Goal: Task Accomplishment & Management: Complete application form

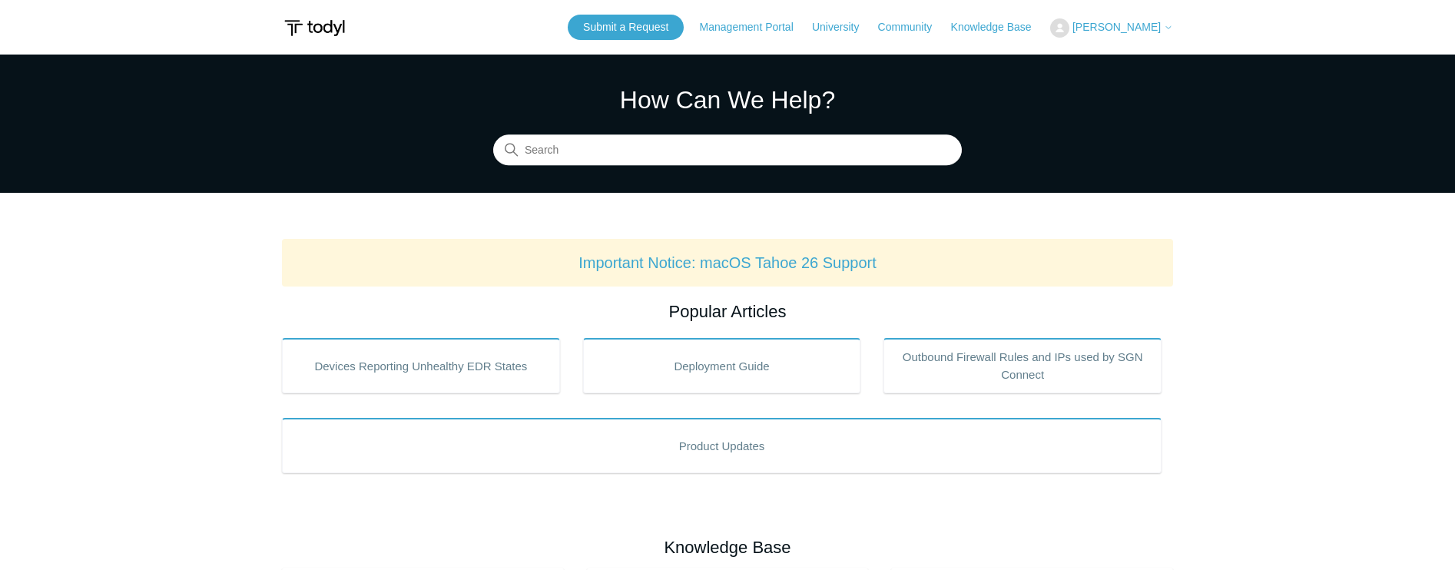
click at [1112, 25] on span "[PERSON_NAME]" at bounding box center [1116, 27] width 88 height 12
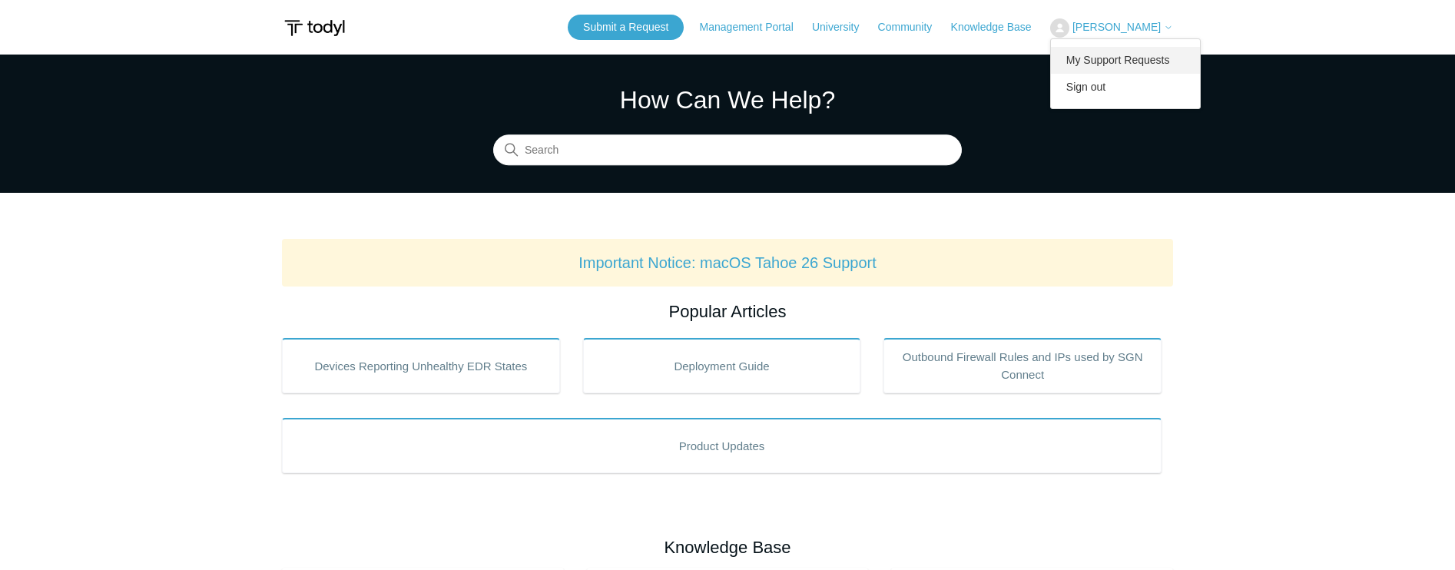
click at [1139, 52] on link "My Support Requests" at bounding box center [1126, 60] width 150 height 27
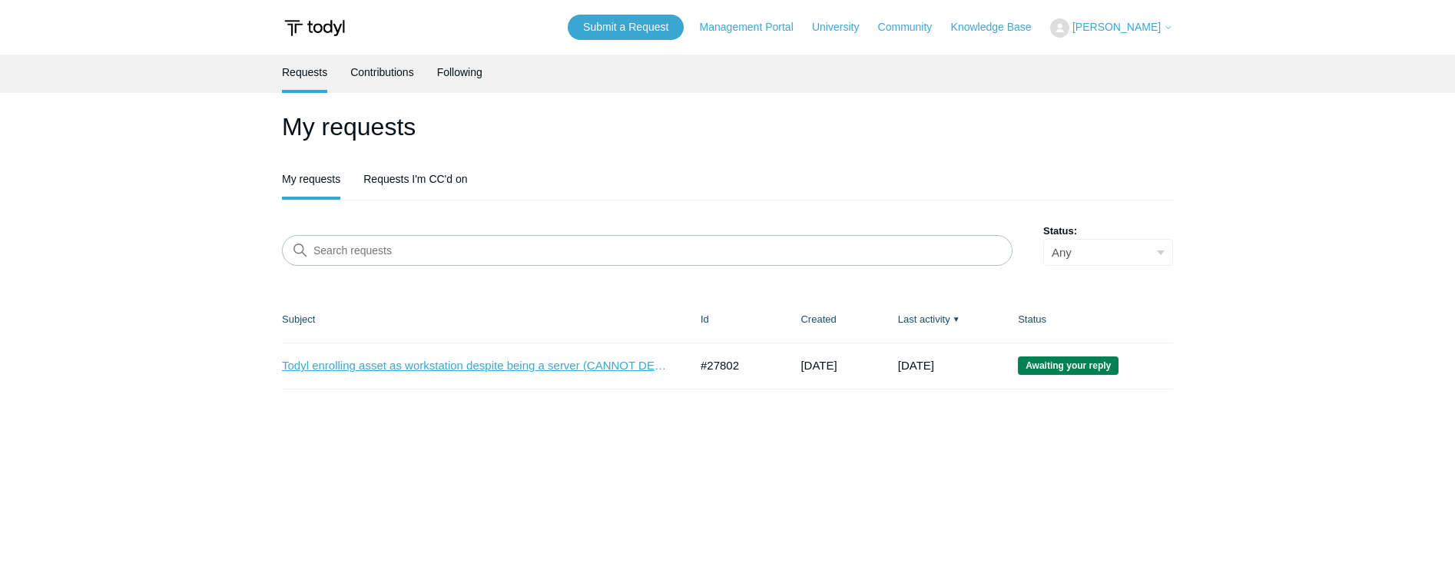
click at [456, 365] on link "Todyl enrolling asset as workstation despite being a server (CANNOT DEPLOY SECU…" at bounding box center [474, 366] width 384 height 18
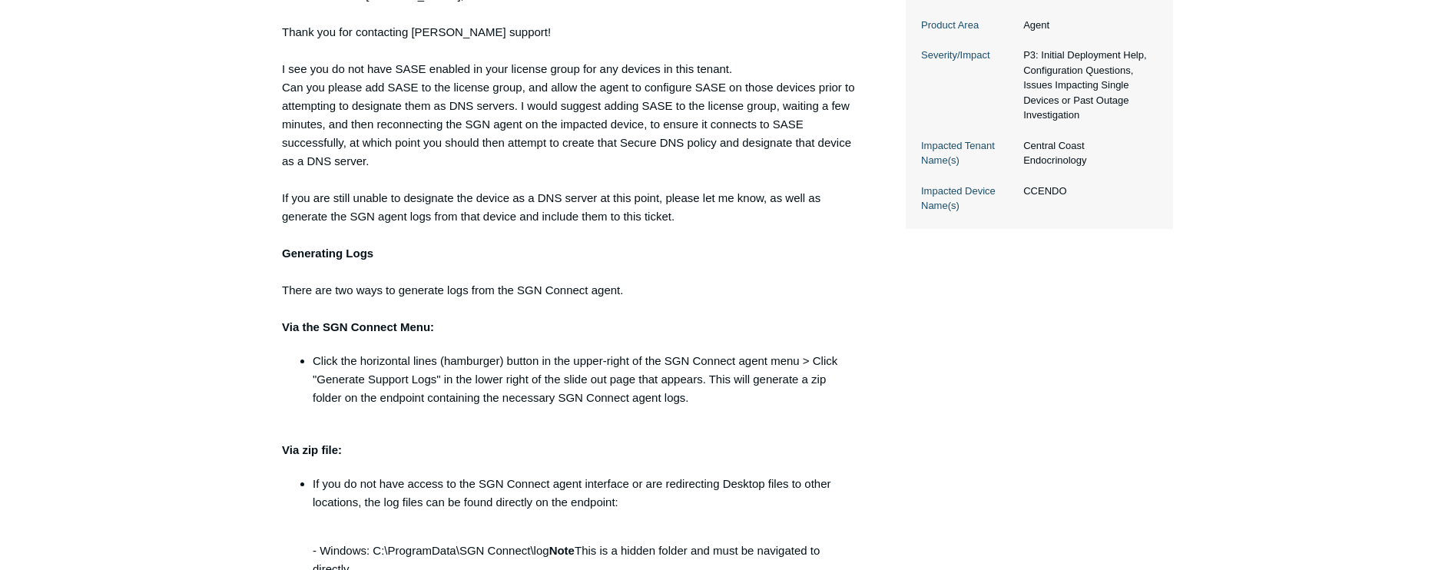
scroll to position [461, 0]
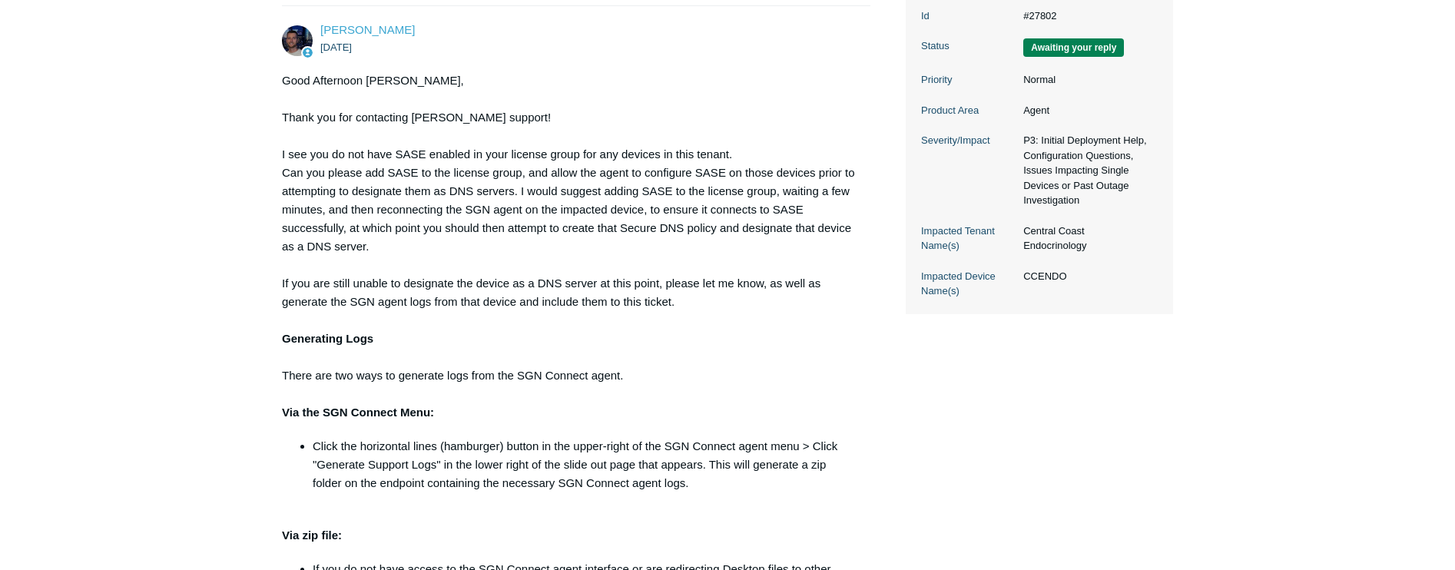
click at [631, 261] on div "Good Afternoon [PERSON_NAME], Thank you for contacting todyl support! I see you…" at bounding box center [568, 473] width 573 height 804
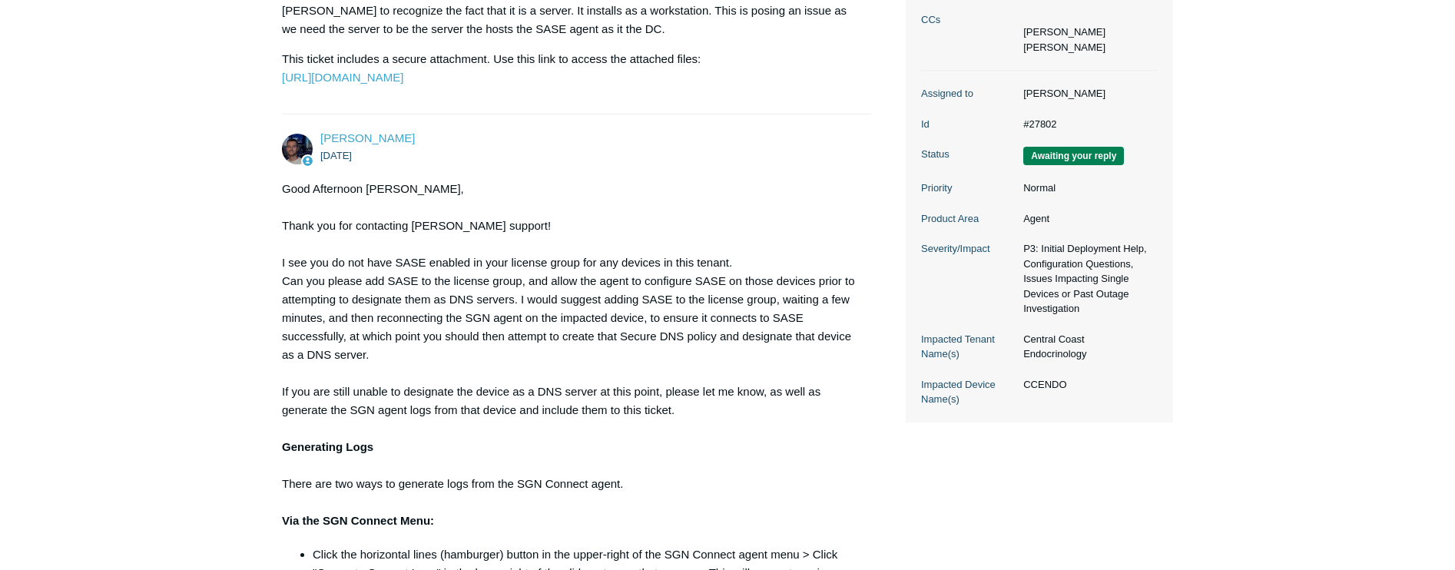
scroll to position [384, 0]
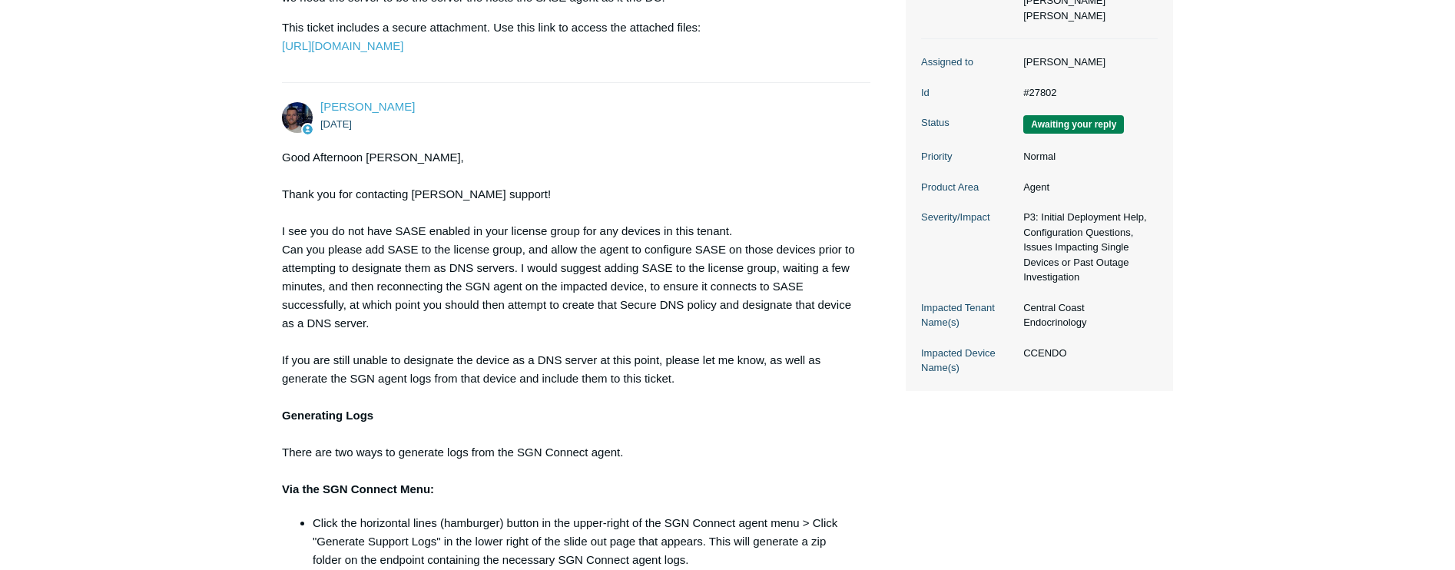
click at [800, 365] on div "Good Afternoon [PERSON_NAME], Thank you for contacting todyl support! I see you…" at bounding box center [568, 550] width 573 height 804
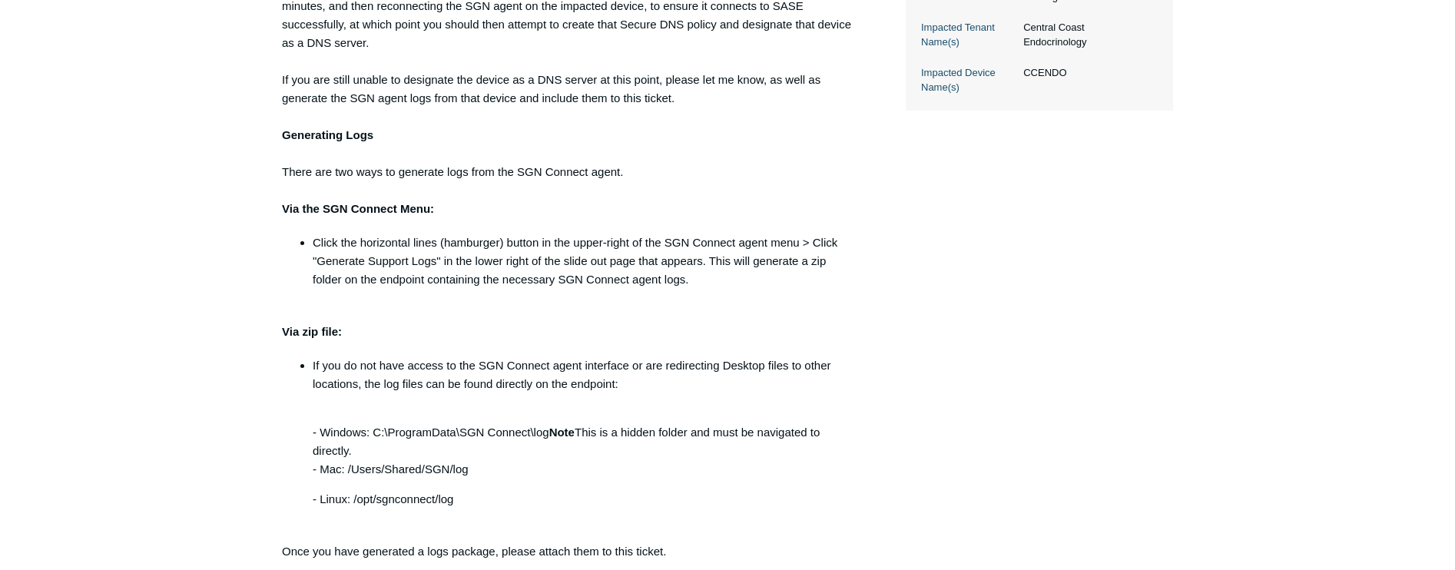
scroll to position [691, 0]
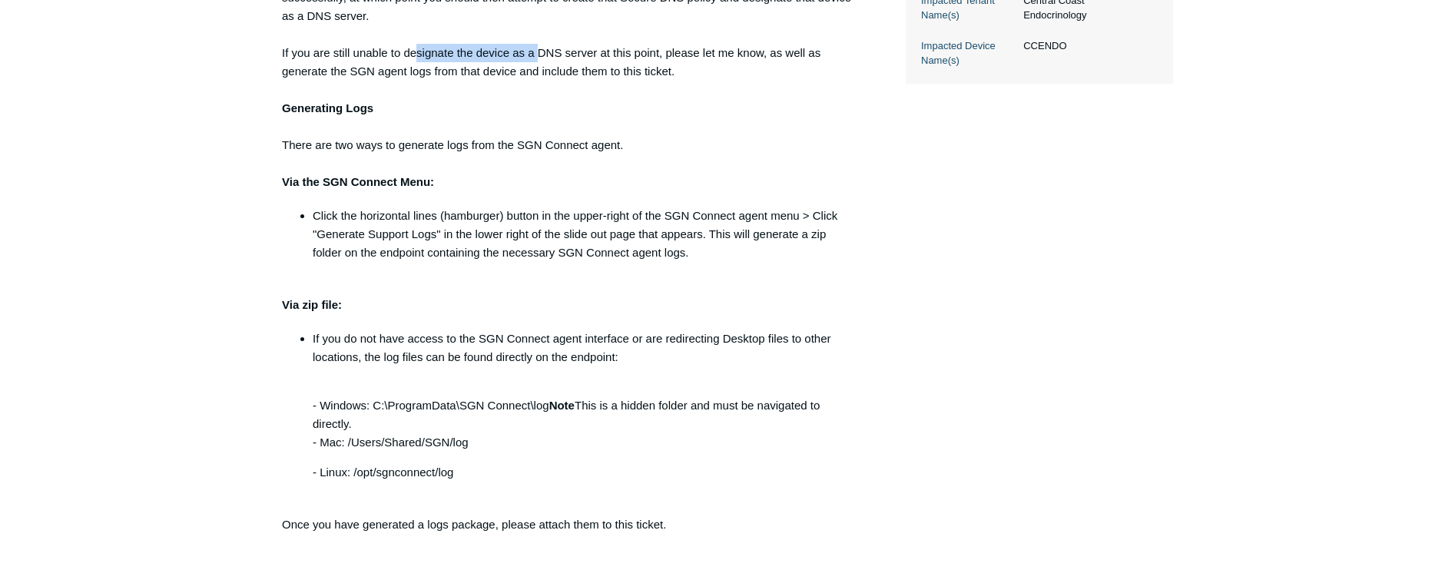
drag, startPoint x: 419, startPoint y: 83, endPoint x: 542, endPoint y: 83, distance: 123.7
click at [542, 83] on div "Good Afternoon Charles, Thank you for contacting todyl support! I see you do no…" at bounding box center [568, 243] width 573 height 804
drag, startPoint x: 542, startPoint y: 83, endPoint x: 784, endPoint y: 96, distance: 241.6
click at [784, 96] on div "Good Afternoon Charles, Thank you for contacting todyl support! I see you do no…" at bounding box center [568, 243] width 573 height 804
click at [570, 90] on div "Good Afternoon Charles, Thank you for contacting todyl support! I see you do no…" at bounding box center [568, 243] width 573 height 804
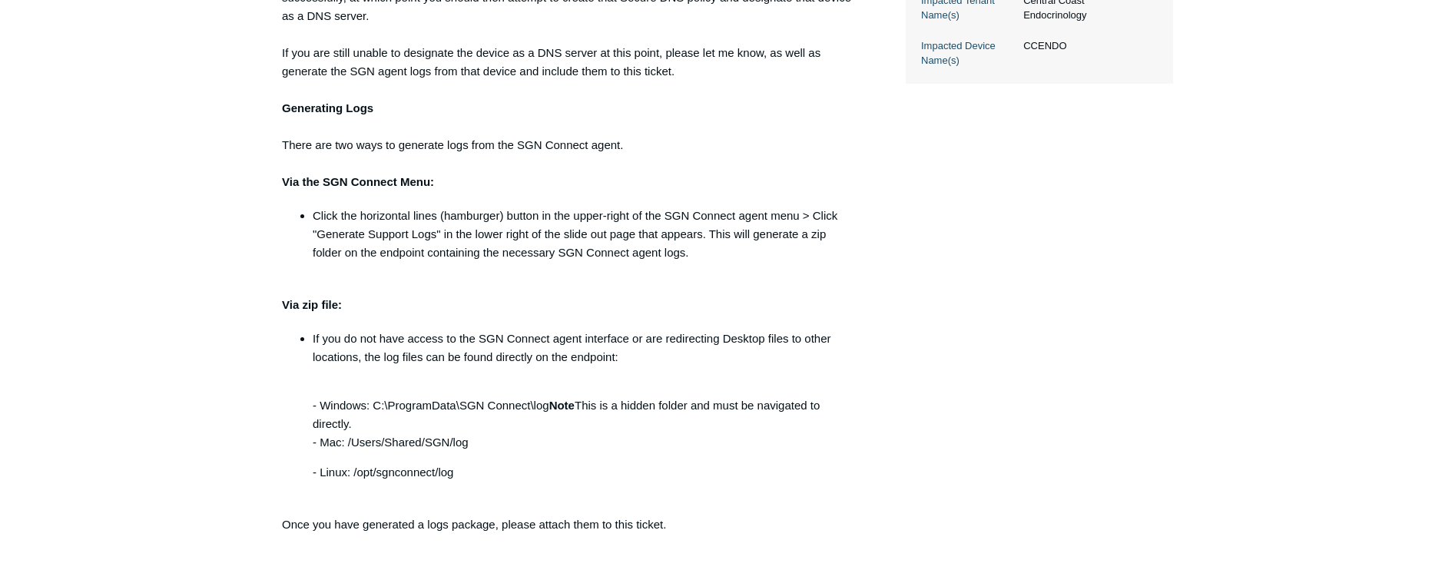
click at [705, 93] on div "Good Afternoon Charles, Thank you for contacting todyl support! I see you do no…" at bounding box center [568, 243] width 573 height 804
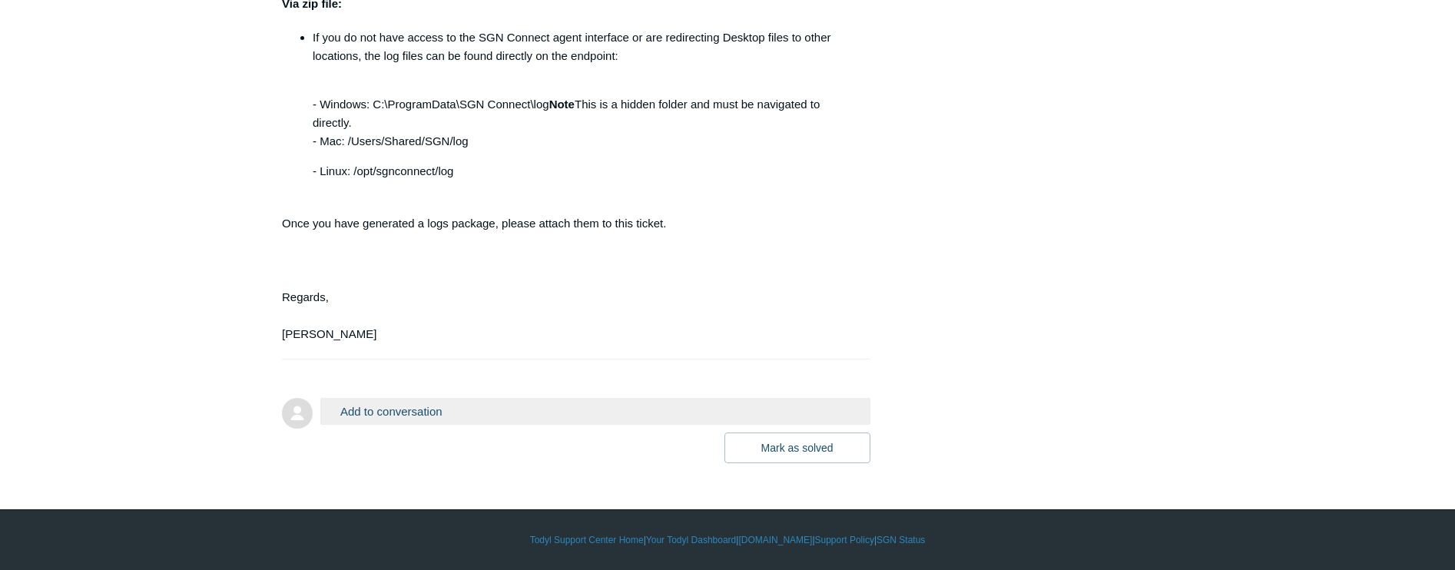
scroll to position [1029, 0]
click at [470, 417] on button "Add to conversation" at bounding box center [595, 411] width 550 height 27
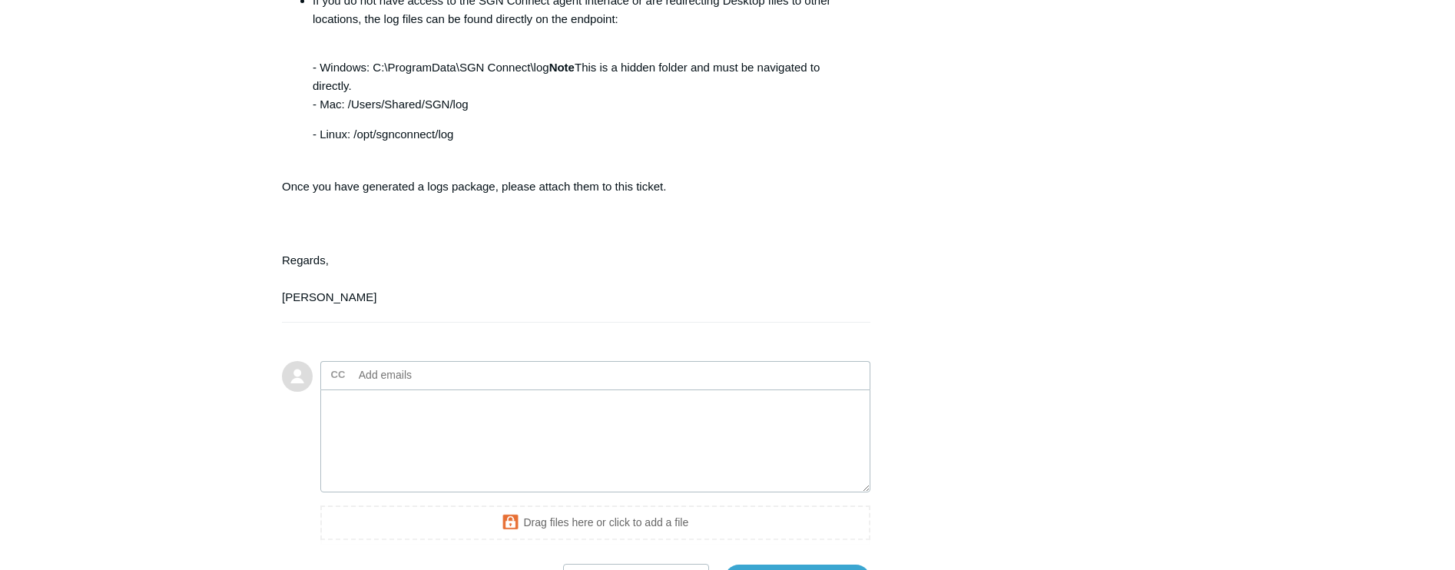
click at [378, 386] on input "text" at bounding box center [435, 374] width 165 height 23
click at [333, 386] on label "CC" at bounding box center [338, 374] width 15 height 23
click at [419, 452] on textarea "Add your reply" at bounding box center [595, 441] width 550 height 104
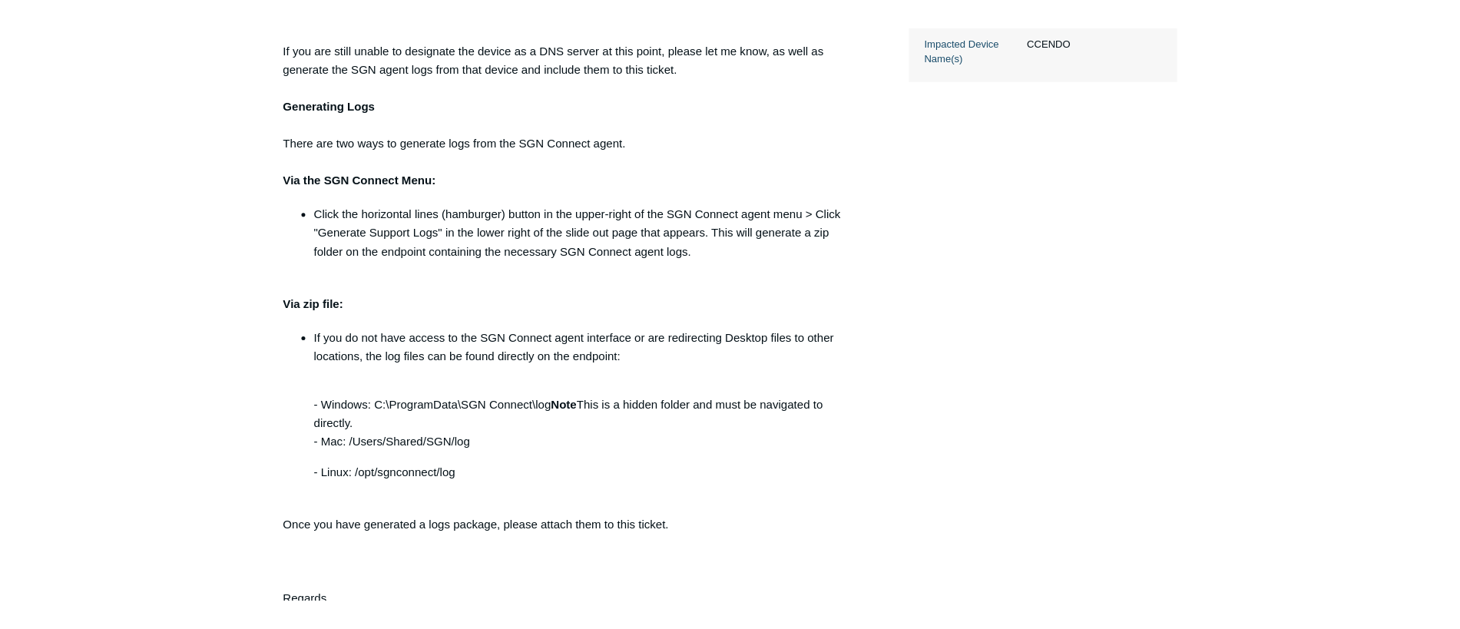
scroll to position [799, 0]
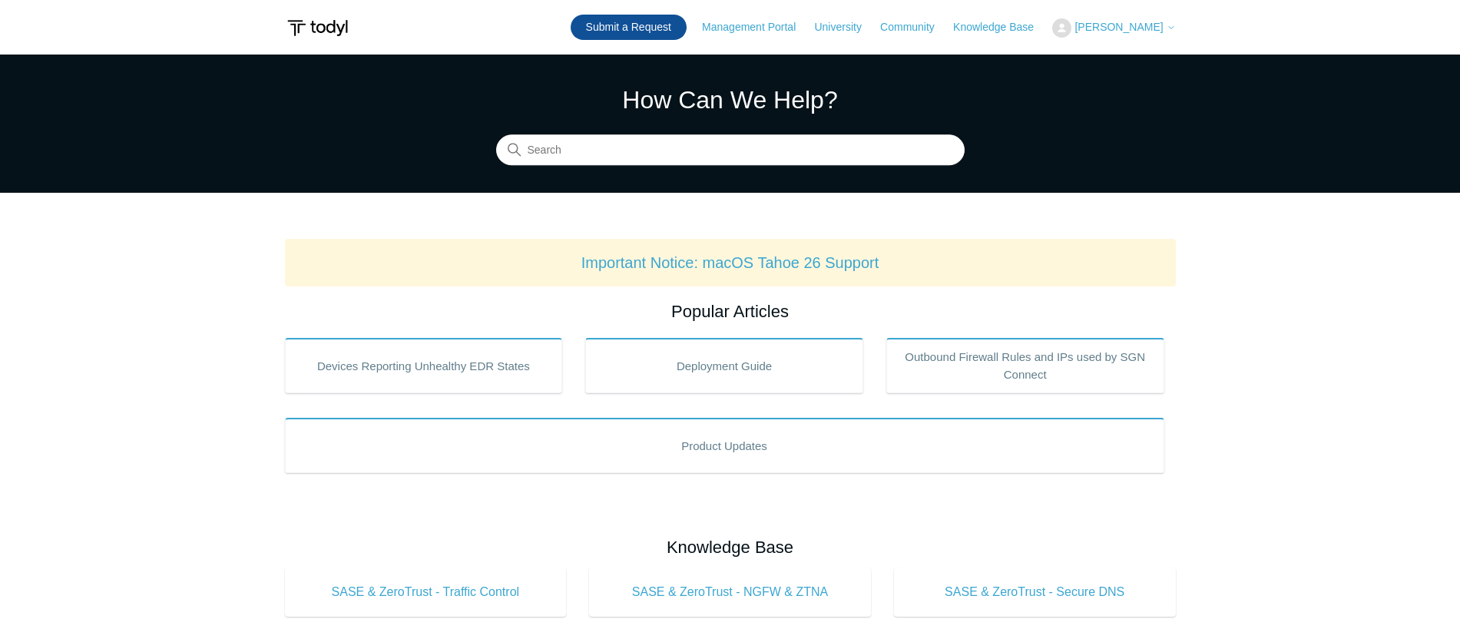
click at [639, 25] on link "Submit a Request" at bounding box center [629, 27] width 116 height 25
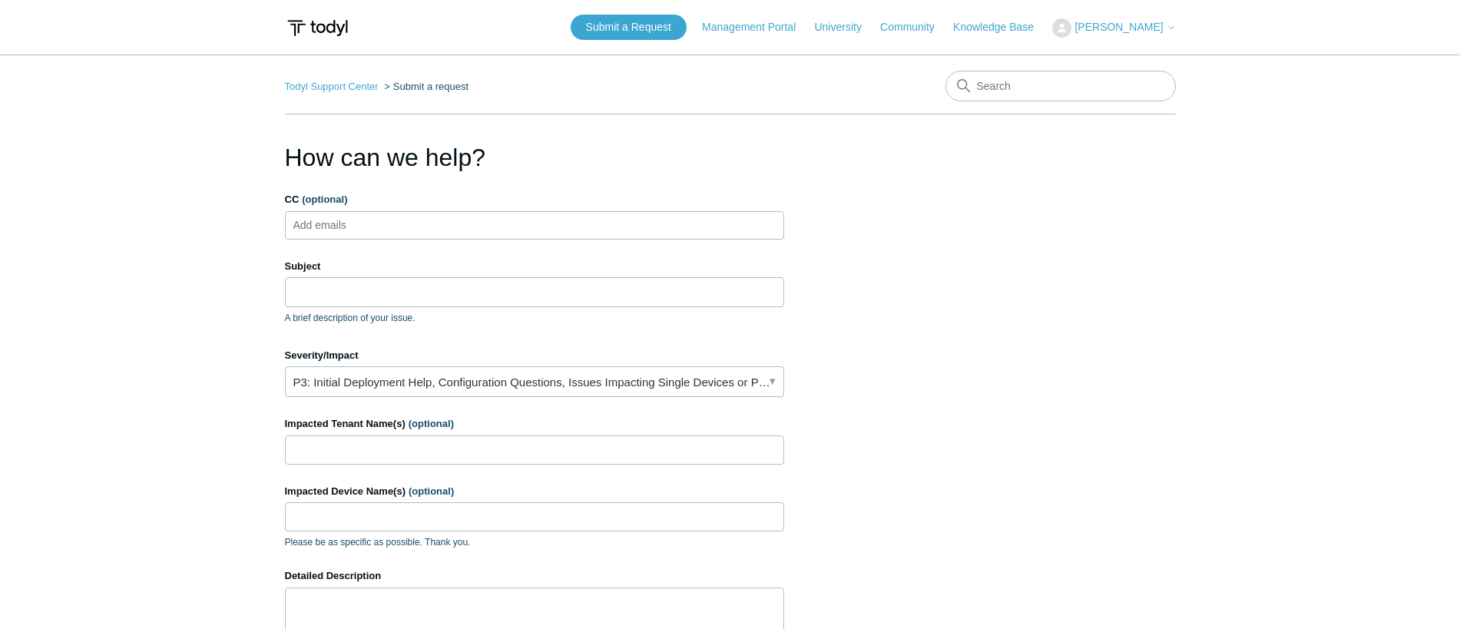
click at [463, 259] on label "Subject" at bounding box center [534, 266] width 499 height 15
click at [463, 277] on input "Subject" at bounding box center [534, 291] width 499 height 29
click at [446, 217] on ul "Add emails" at bounding box center [534, 225] width 499 height 28
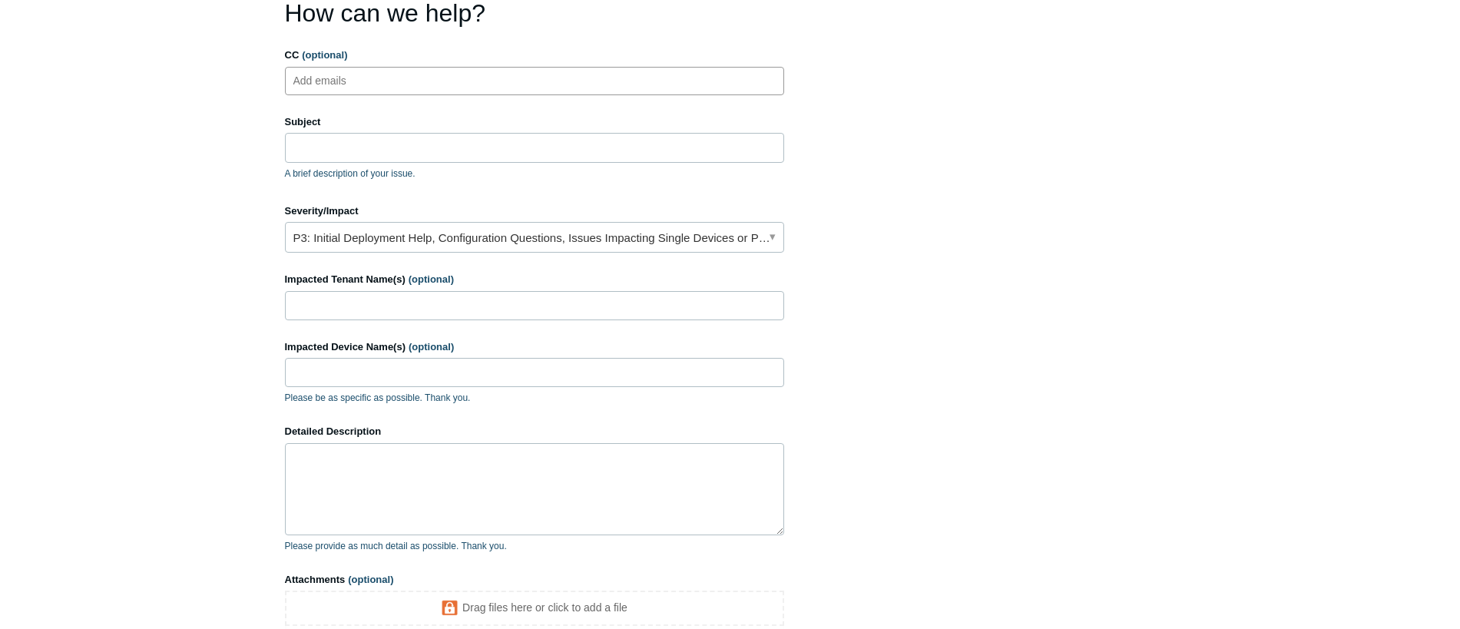
scroll to position [77, 0]
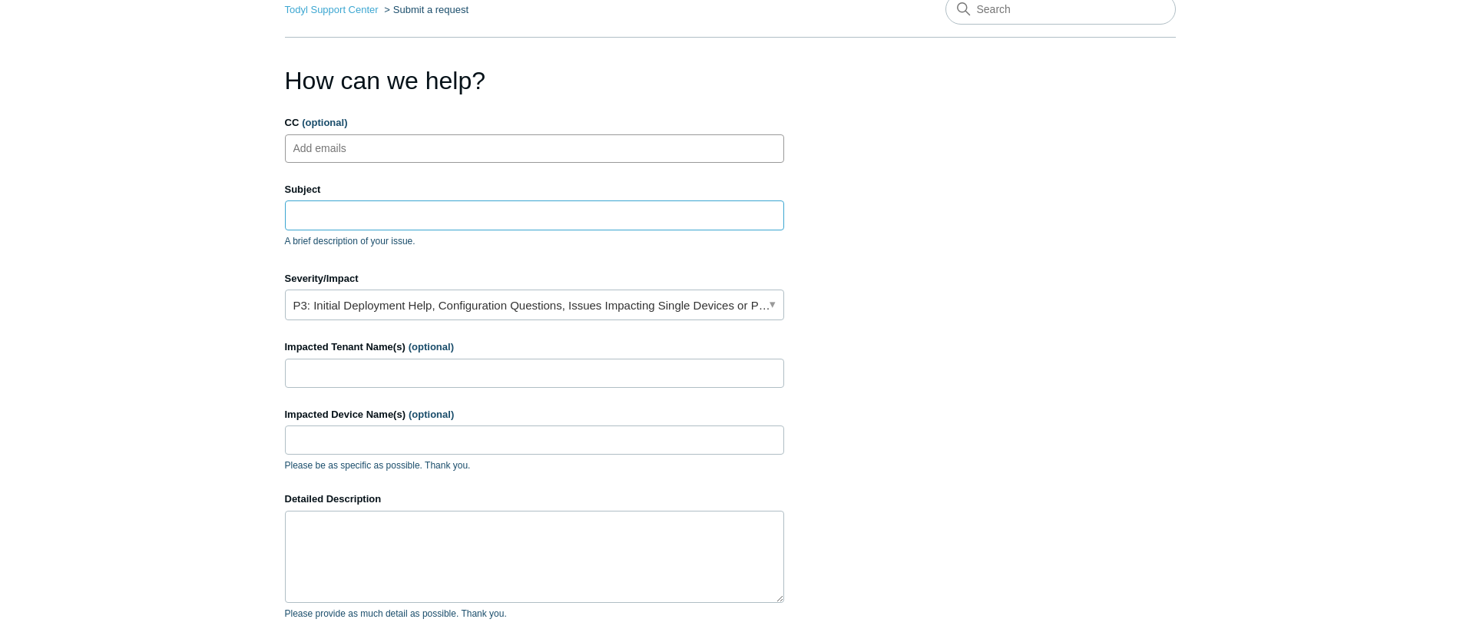
click at [335, 208] on input "Subject" at bounding box center [534, 215] width 499 height 29
click at [456, 177] on form "CC (optional) Add emails Subject A brief description of your issue. Suggested a…" at bounding box center [534, 432] width 499 height 635
click at [463, 219] on input "Subject" at bounding box center [534, 215] width 499 height 29
click at [1006, 18] on input "Search" at bounding box center [1061, 9] width 230 height 31
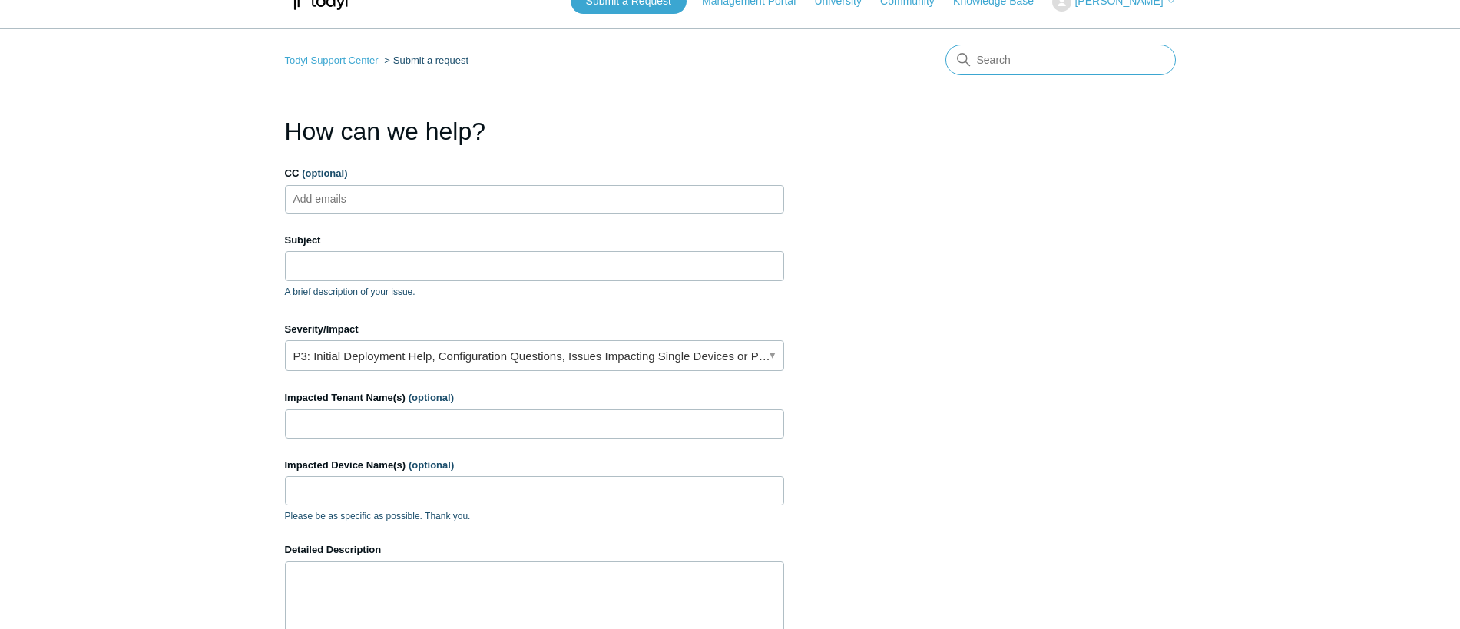
scroll to position [0, 0]
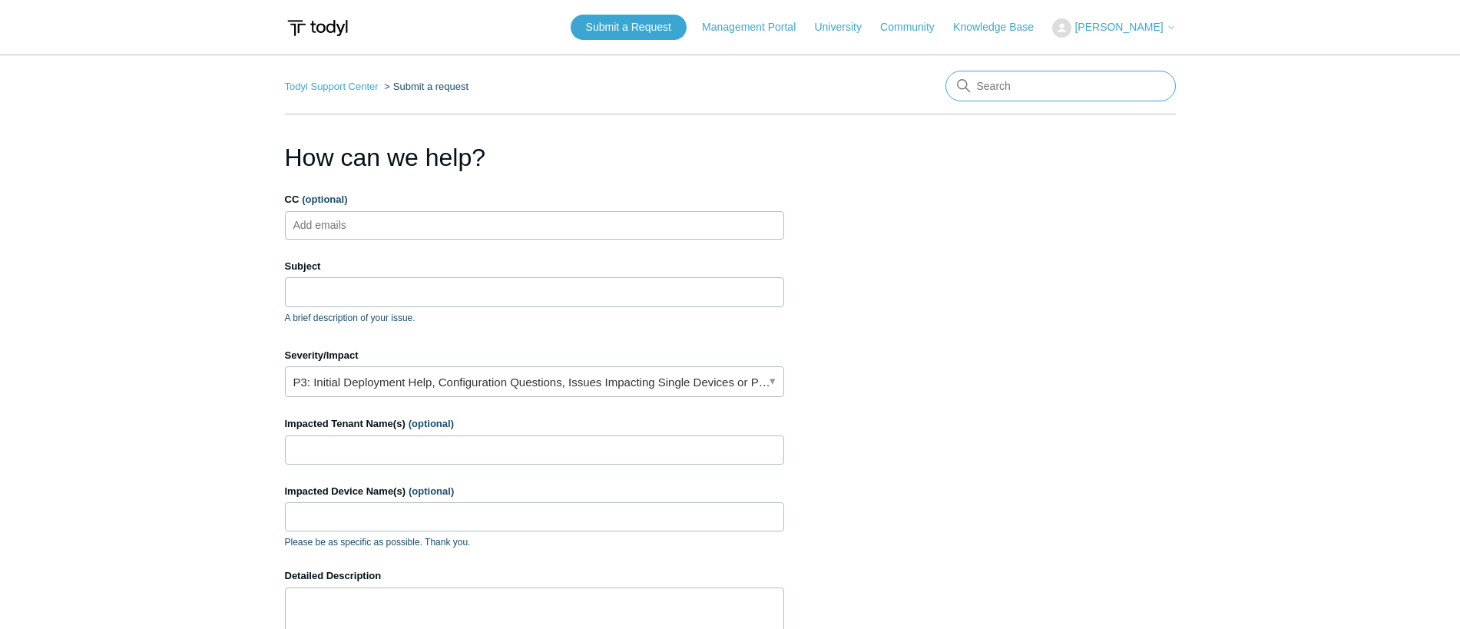
click at [1000, 86] on input "Search" at bounding box center [1061, 86] width 230 height 31
type input "local routing"
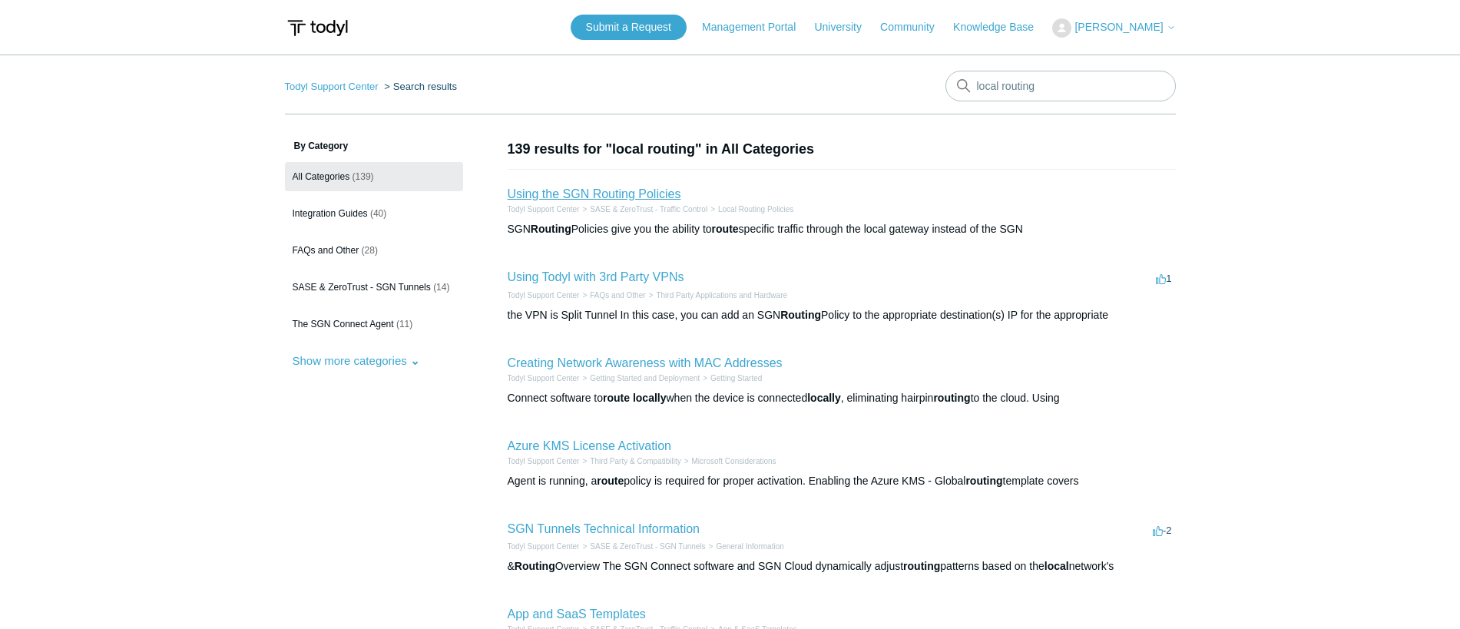
click at [598, 197] on link "Using the SGN Routing Policies" at bounding box center [595, 193] width 174 height 13
click at [635, 272] on link "Using Todyl with 3rd Party VPNs" at bounding box center [596, 276] width 177 height 13
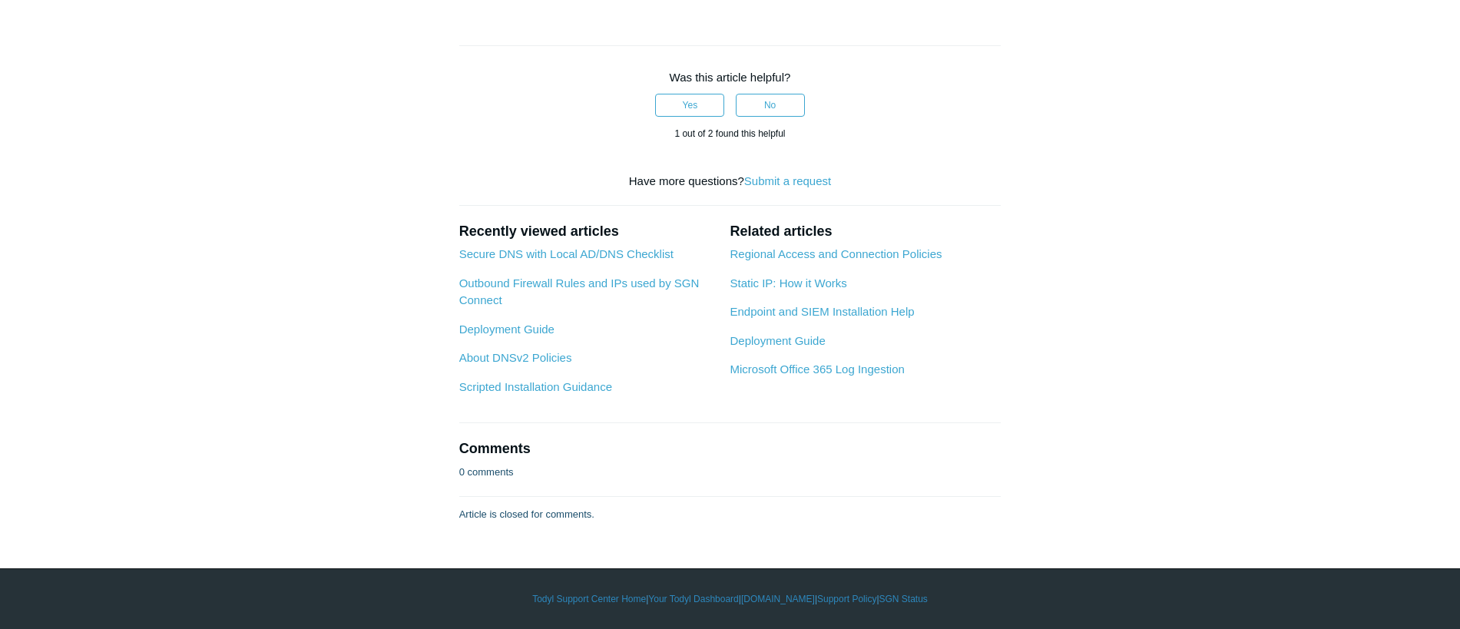
scroll to position [1844, 0]
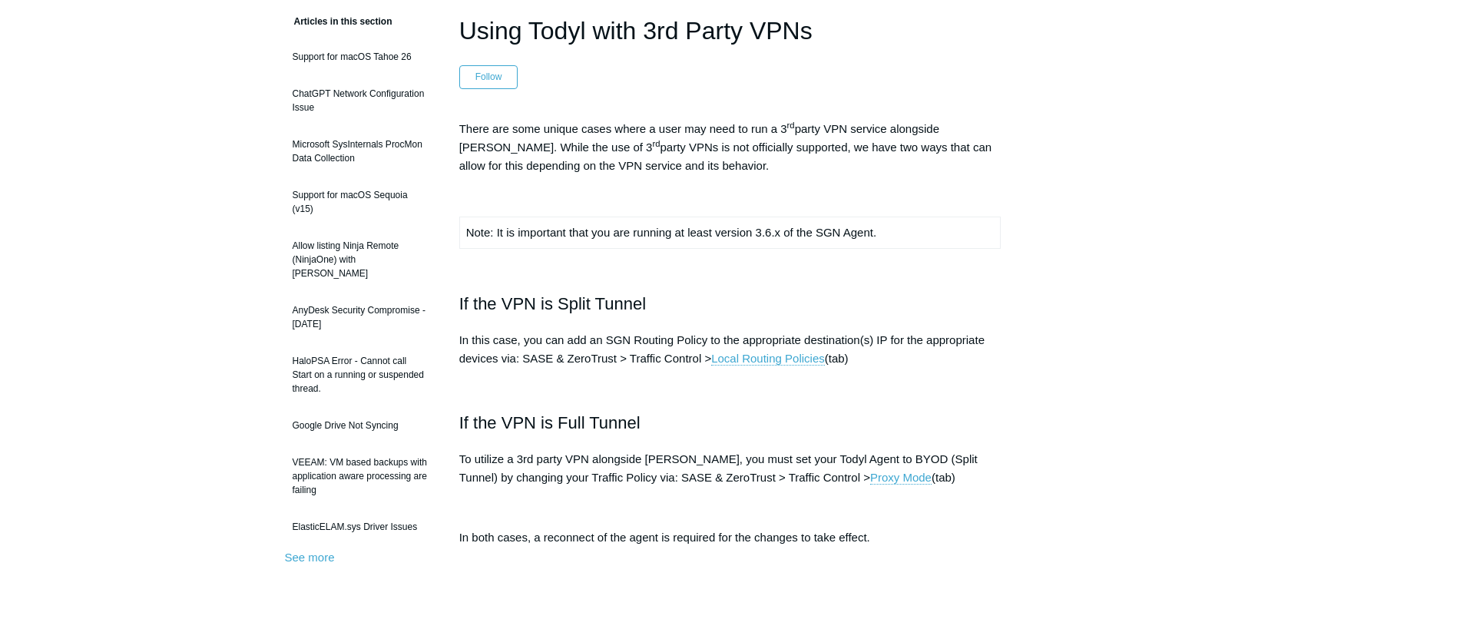
scroll to position [154, 0]
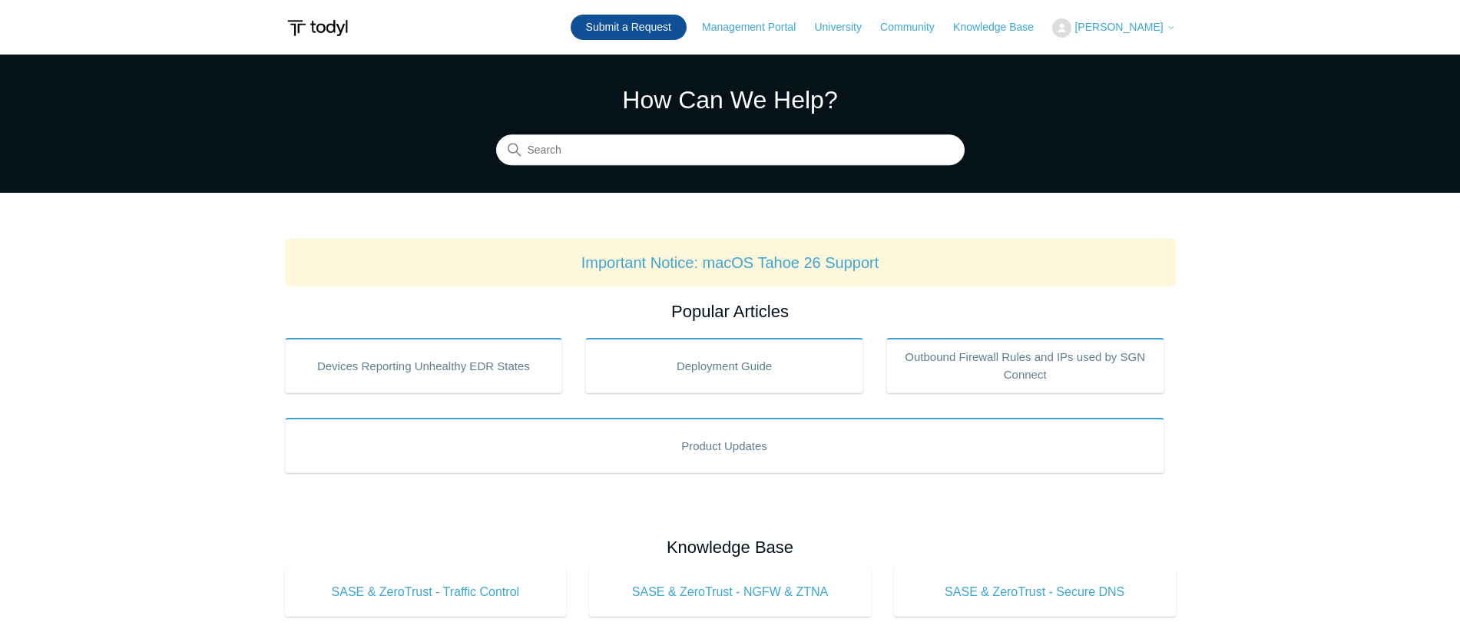
click at [657, 26] on link "Submit a Request" at bounding box center [629, 27] width 116 height 25
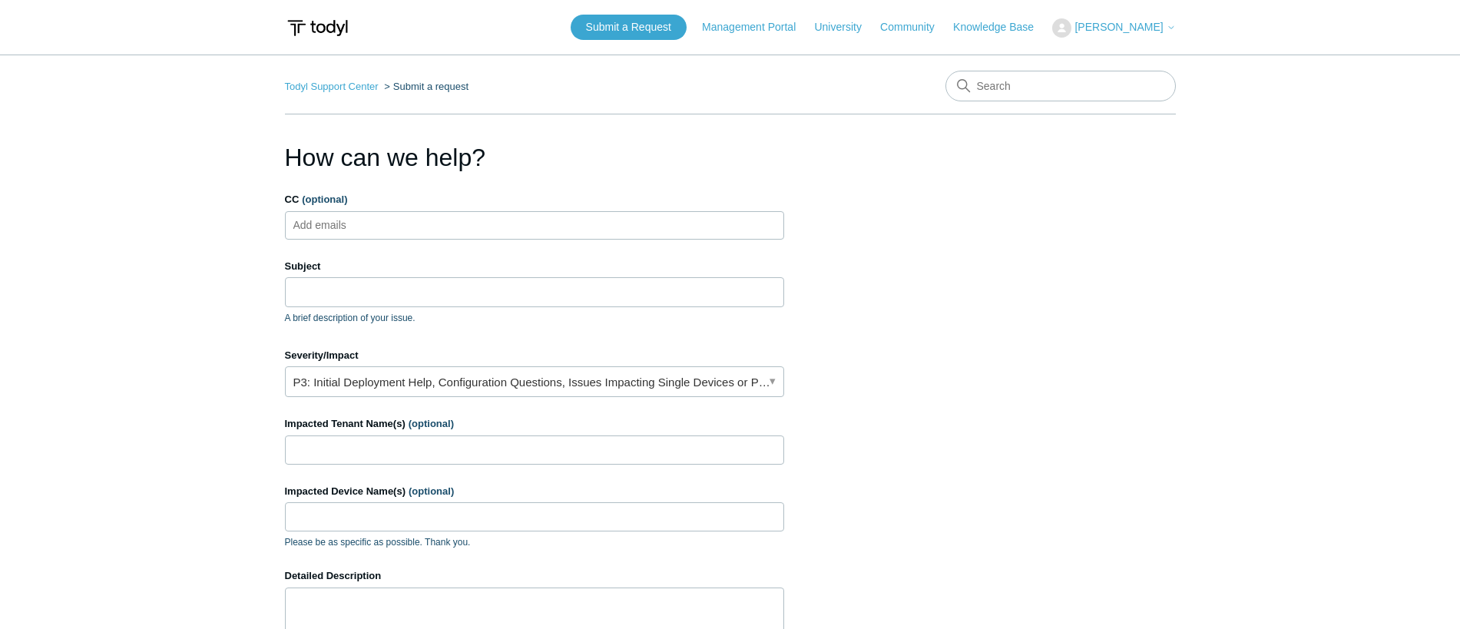
click at [394, 225] on ul "Add emails" at bounding box center [534, 225] width 499 height 28
click at [463, 227] on ul "Add emails" at bounding box center [534, 225] width 499 height 28
paste input "Edwardt@divergeit.com"
type input "Edwardt@divergeit.com"
click at [482, 228] on ul "Edwardt@divergeit.com" at bounding box center [534, 225] width 499 height 28
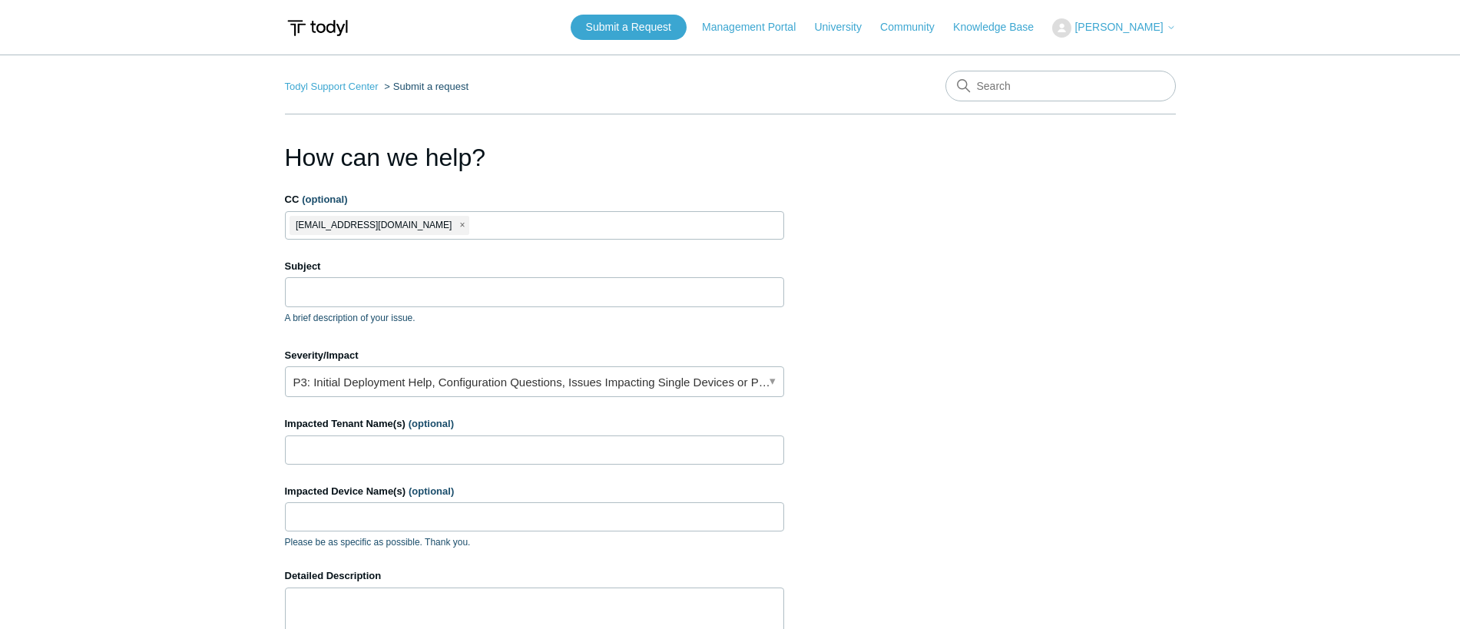
paste input "aarona@divergeit.com"
type input "aarona@divergeit.com"
click at [462, 300] on input "Subject" at bounding box center [534, 291] width 499 height 29
type input "T"
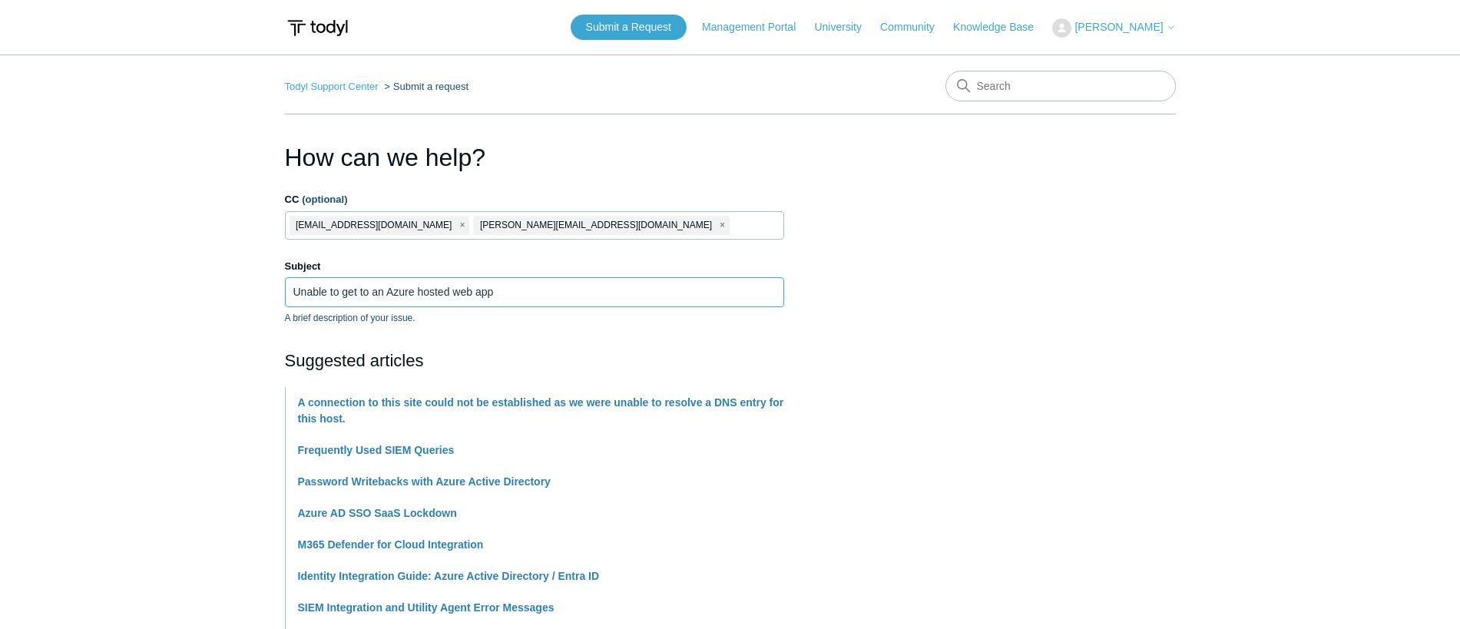
type input "Unable to get to an Azure hosted web app"
click at [580, 283] on input "Unable to get to an Azure hosted web app" at bounding box center [534, 291] width 499 height 29
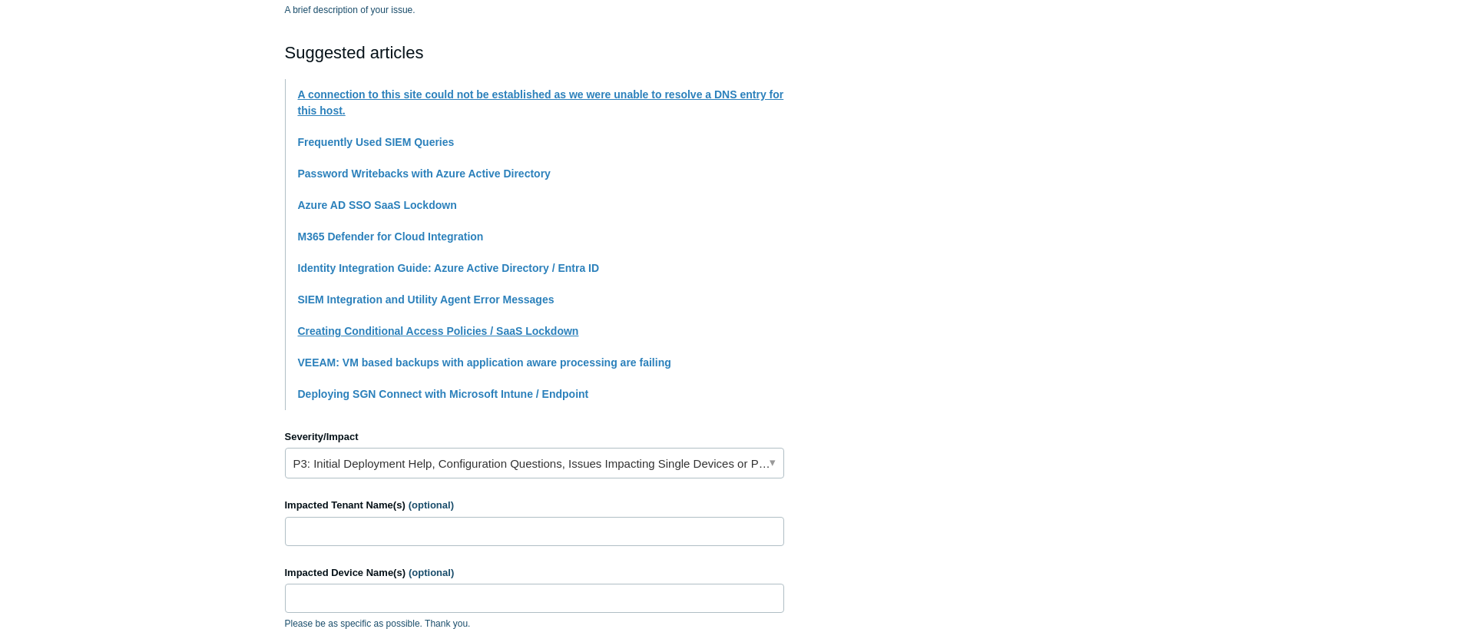
scroll to position [384, 0]
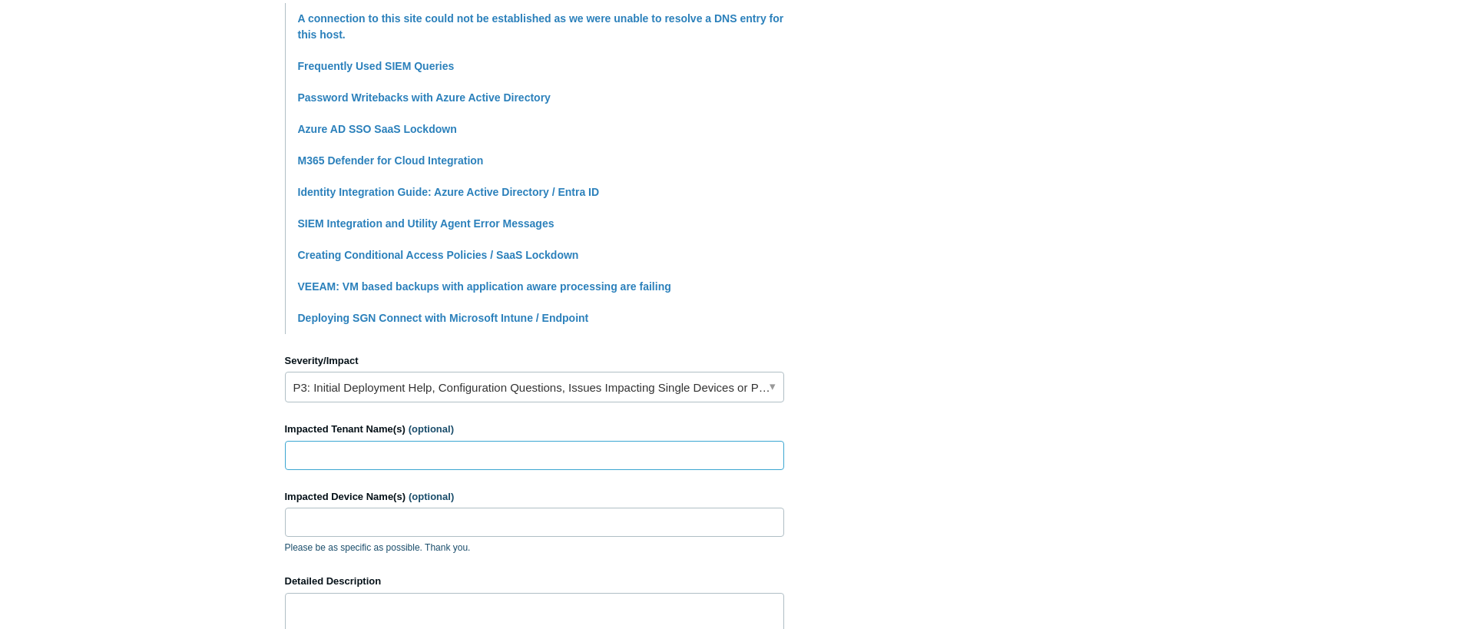
click at [400, 459] on input "Impacted Tenant Name(s) (optional)" at bounding box center [534, 455] width 499 height 29
type input "CarrierX"
type input "All remote devices"
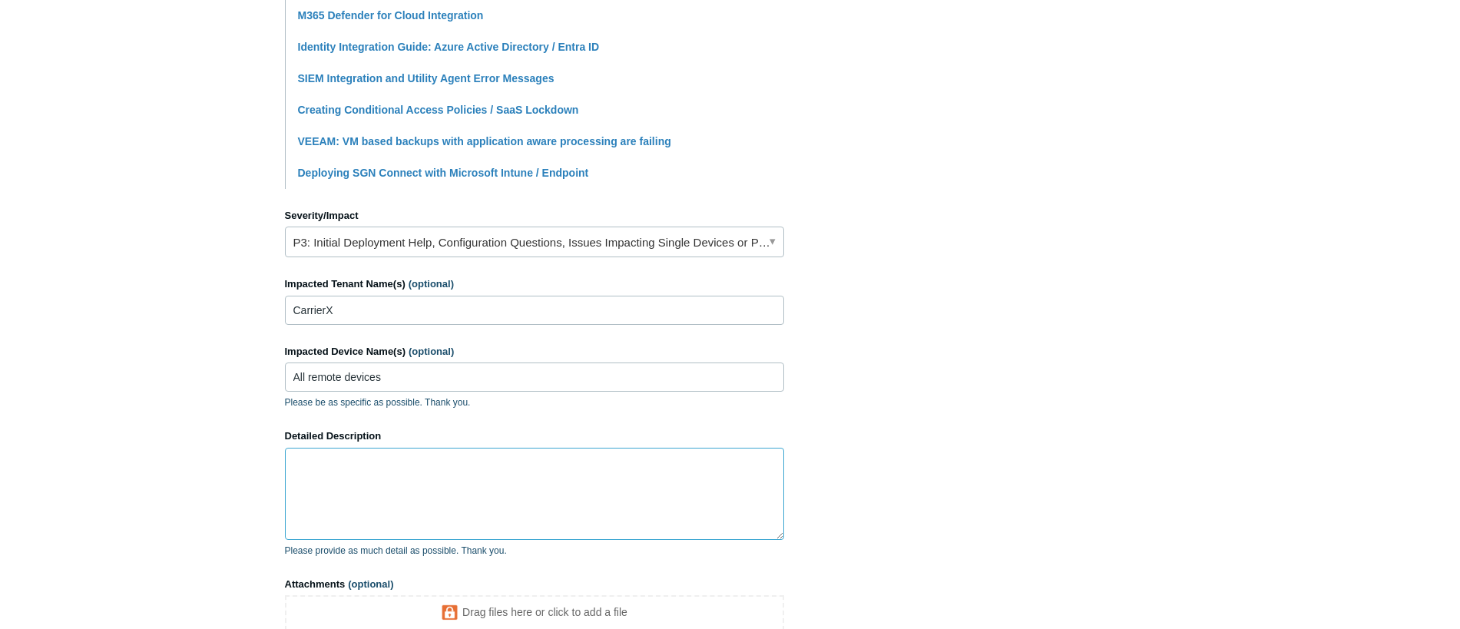
scroll to position [538, 0]
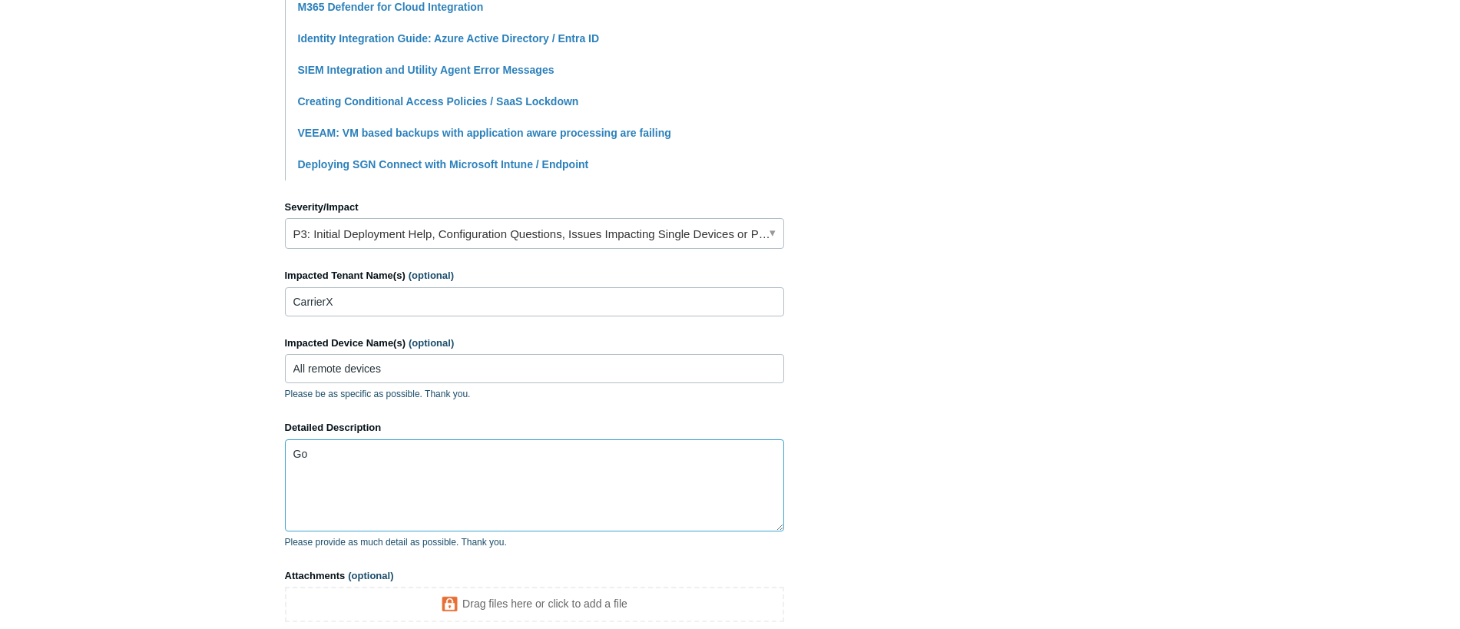
type textarea "G"
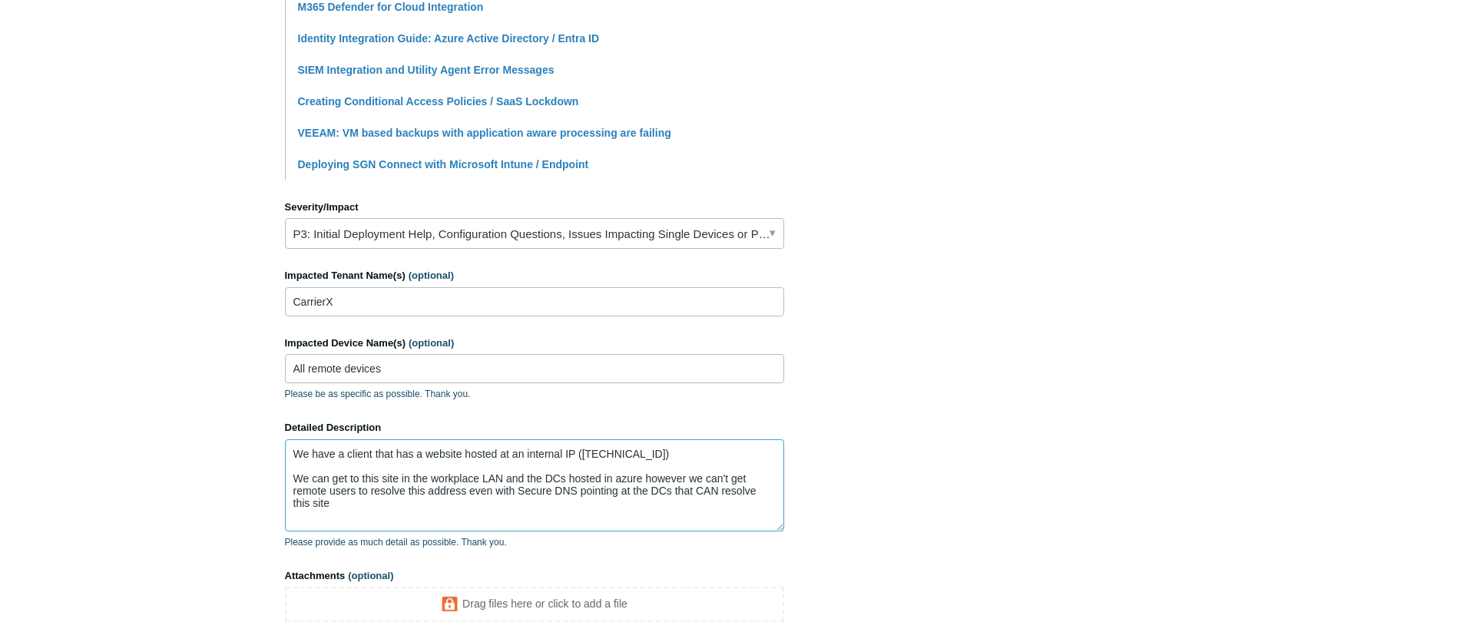
click at [577, 457] on textarea "We have a client that has a website hosted at an internal IP (10.1.111.105) We …" at bounding box center [534, 485] width 499 height 92
click at [588, 449] on textarea "We have a client that has a website hosted at an internal IP (10.1.111.105) We …" at bounding box center [534, 485] width 499 height 92
click at [582, 449] on textarea "We have a client that has a website hosted at an internal IP (10.1.111.105) We …" at bounding box center [534, 485] width 499 height 92
click at [744, 456] on textarea "We have a client that has a website hosted at an internal IP ( flex.int - 10.1.…" at bounding box center [534, 485] width 499 height 92
click at [496, 519] on textarea "We have a client that has a website hosted at an internal IP ( flex.int - 10.1.…" at bounding box center [534, 485] width 499 height 92
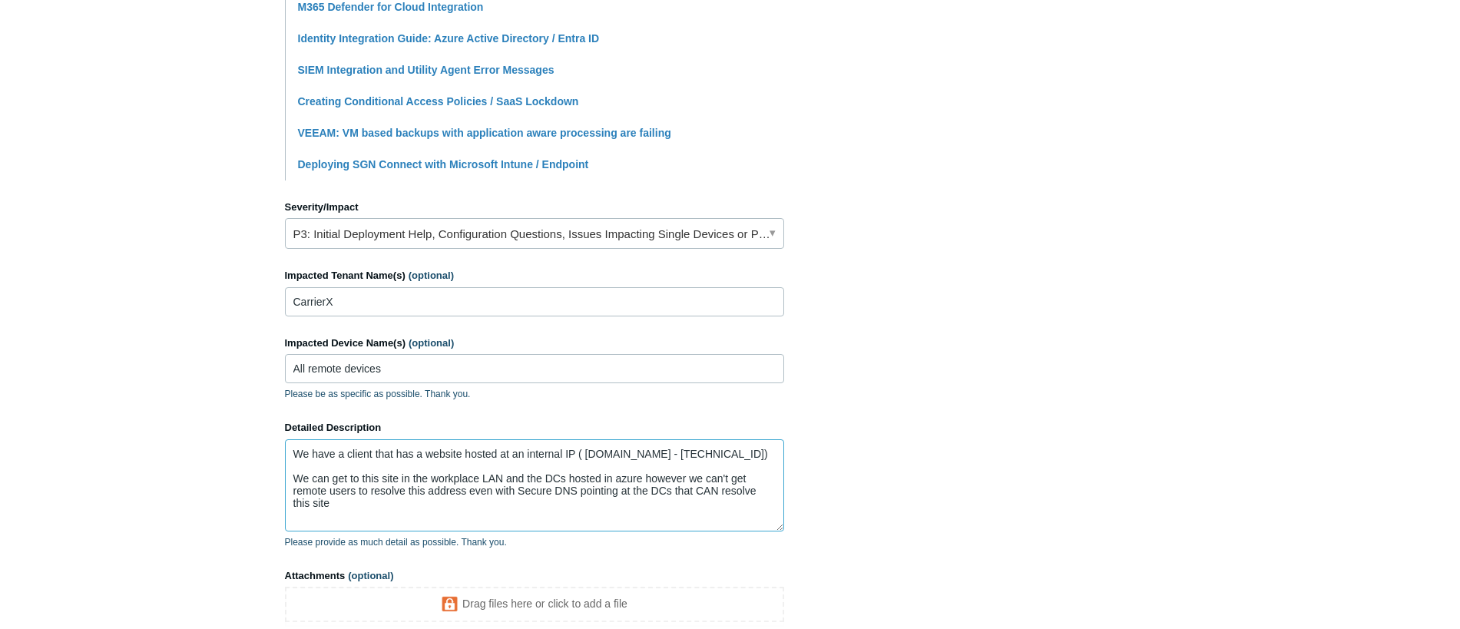
click at [511, 524] on textarea "We have a client that has a website hosted at an internal IP ( flex.int - 10.1.…" at bounding box center [534, 485] width 499 height 92
click at [423, 503] on textarea "We have a client that has a website hosted at an internal IP ( flex.int - 10.1.…" at bounding box center [534, 485] width 499 height 92
click at [485, 498] on textarea "We have a client that has a website hosted at an internal IP (flex.int - 10.1.1…" at bounding box center [534, 485] width 499 height 92
click at [689, 505] on textarea "We have a client that has a website hosted at an internal IP (flex.int - 10.1.1…" at bounding box center [534, 485] width 499 height 92
drag, startPoint x: 490, startPoint y: 501, endPoint x: 286, endPoint y: 444, distance: 212.1
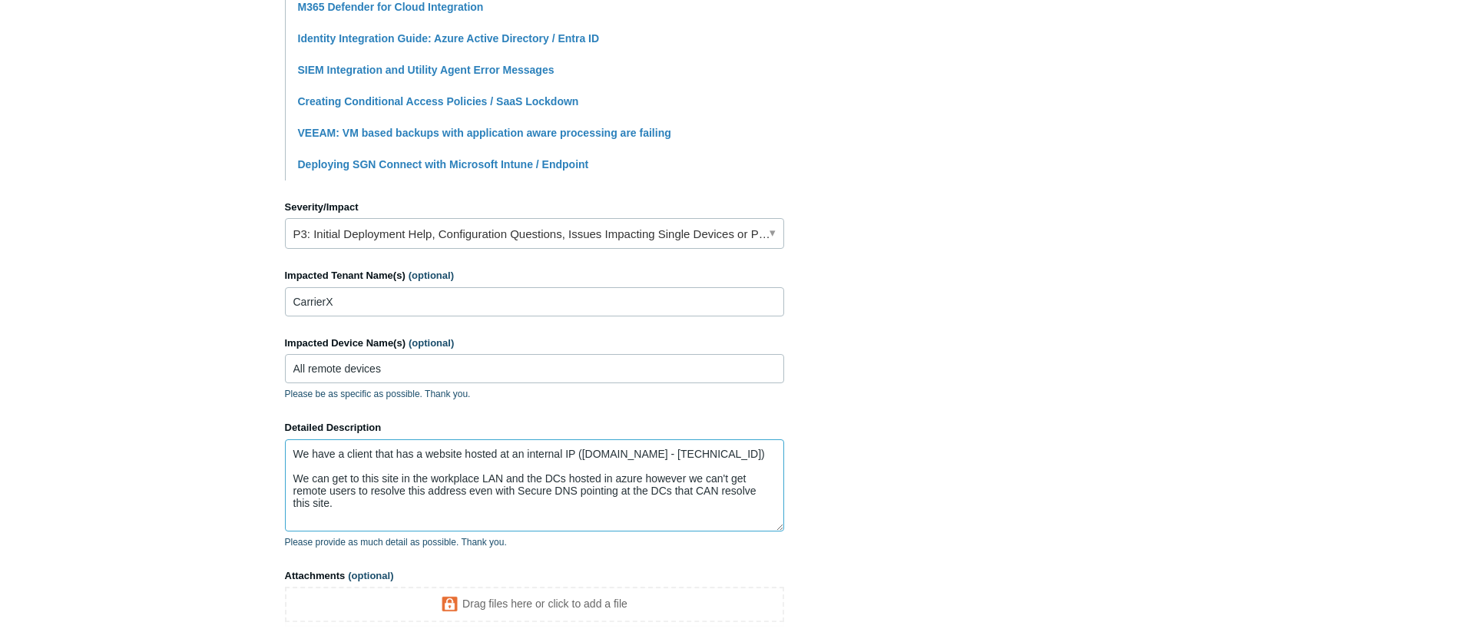
click at [286, 444] on textarea "We have a client that has a website hosted at an internal IP (flex.int - 10.1.1…" at bounding box center [534, 485] width 499 height 92
click at [416, 515] on textarea "We have a client that has a website hosted at an internal IP (flex.int - 10.1.1…" at bounding box center [534, 485] width 499 height 92
click at [523, 492] on textarea "We have a client that has a website hosted at an internal IP (flex.int - 10.1.1…" at bounding box center [534, 485] width 499 height 92
click at [496, 505] on textarea "We have a client that has a website hosted at an internal IP (flex.int - 10.1.1…" at bounding box center [534, 485] width 499 height 92
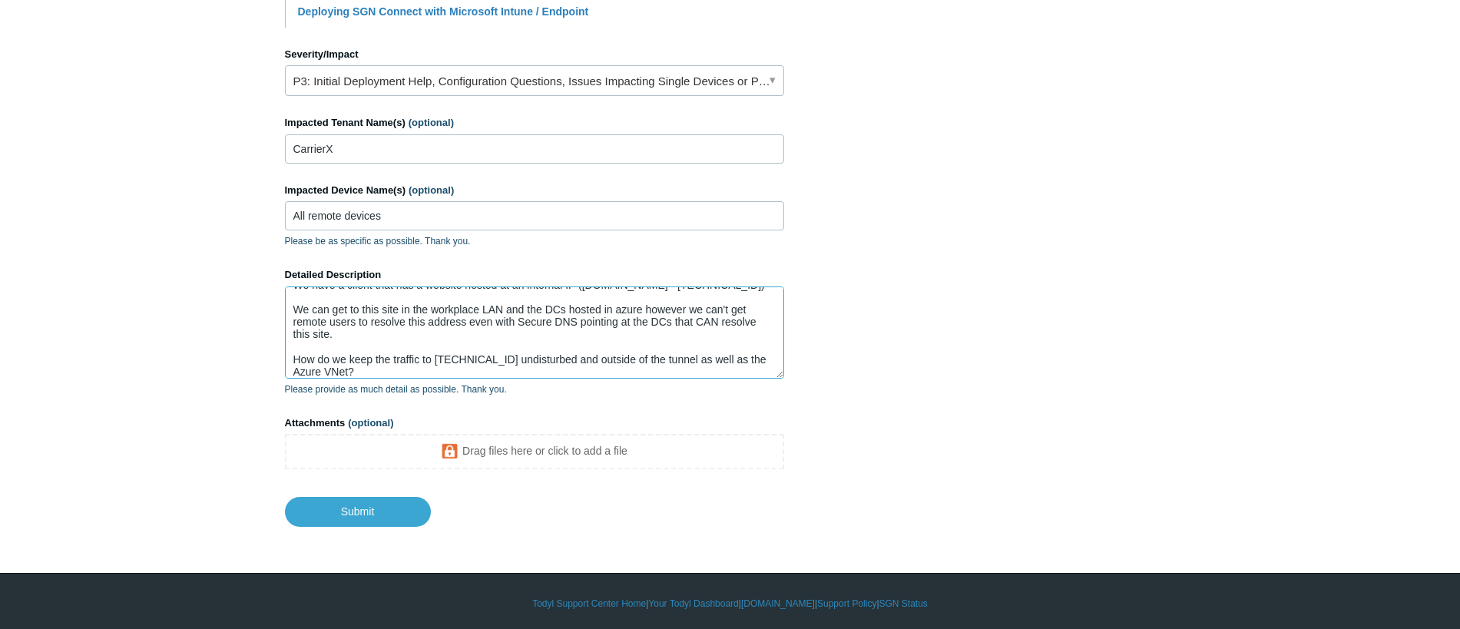
scroll to position [695, 0]
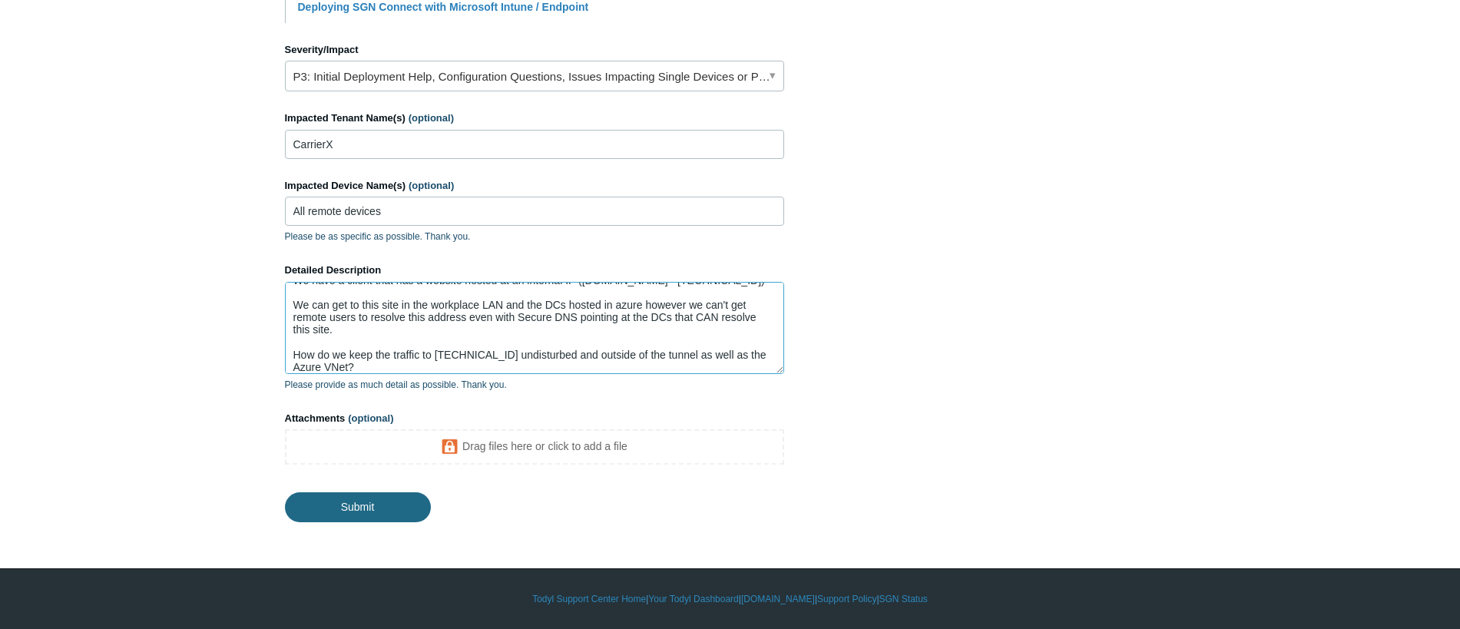
type textarea "We have a client that has a website hosted at an internal IP (flex.int - 10.1.1…"
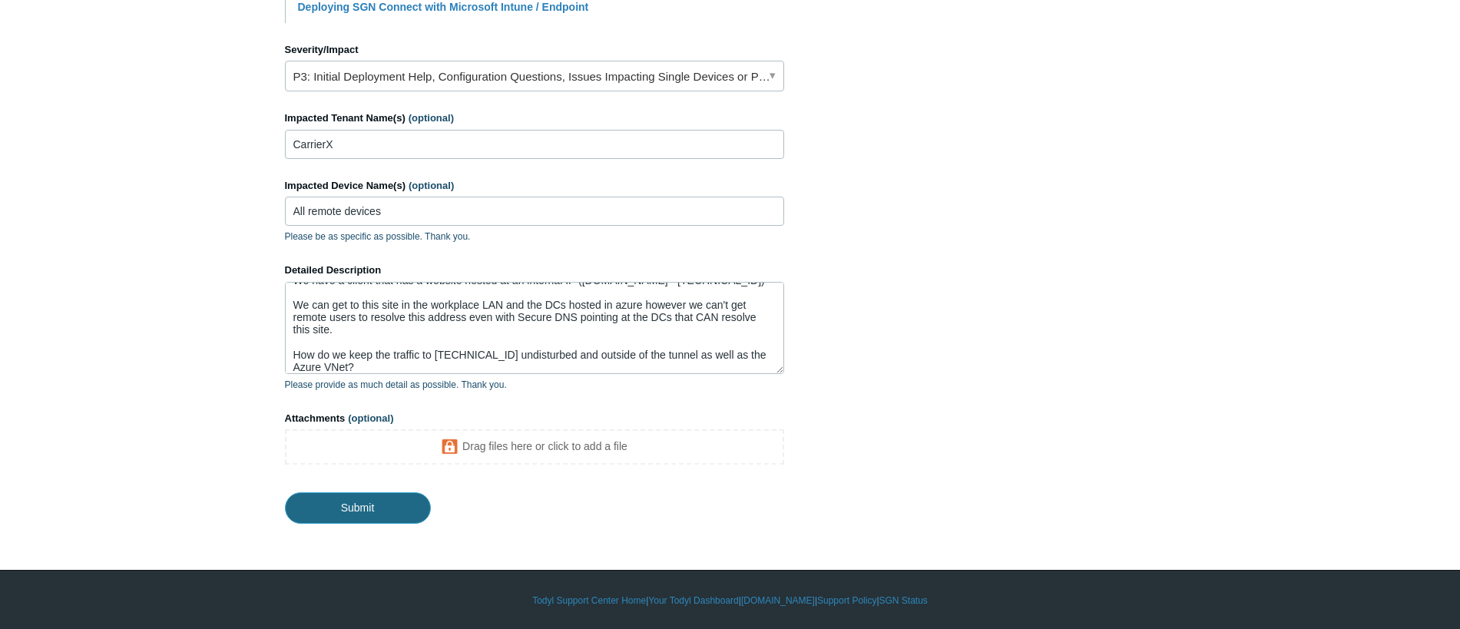
click at [363, 508] on input "Submit" at bounding box center [358, 507] width 146 height 31
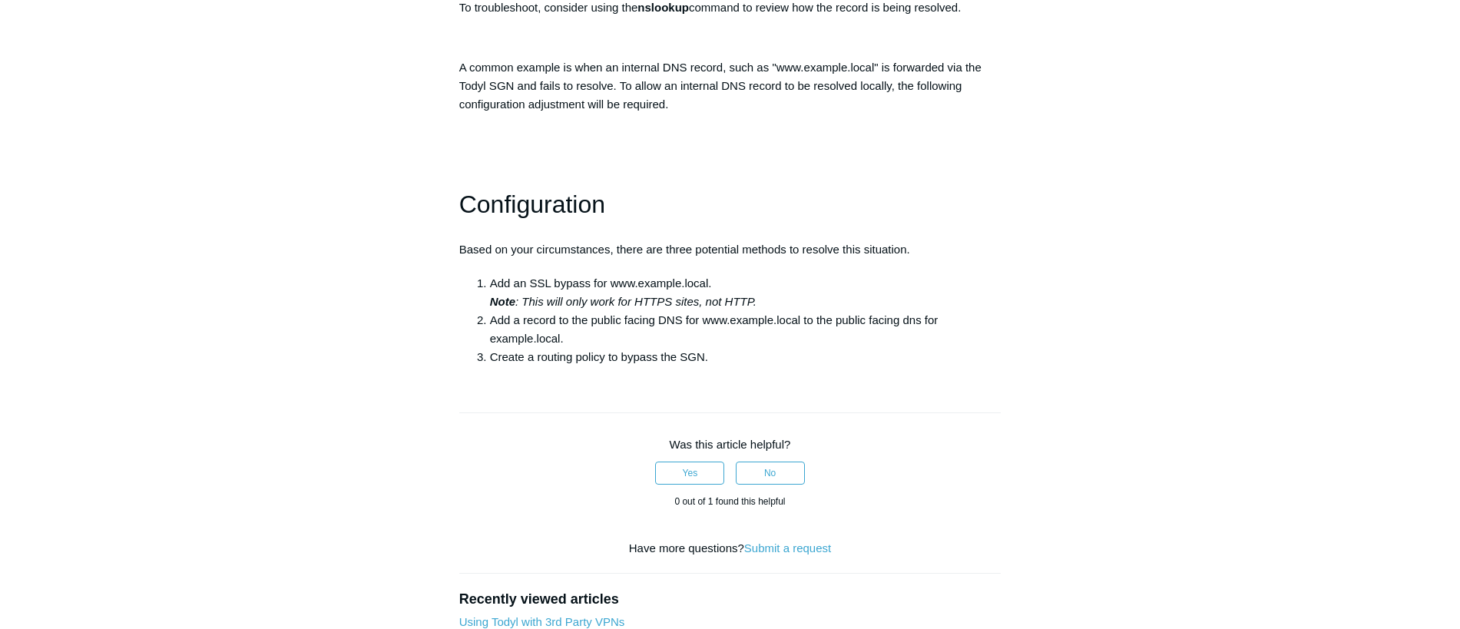
scroll to position [538, 0]
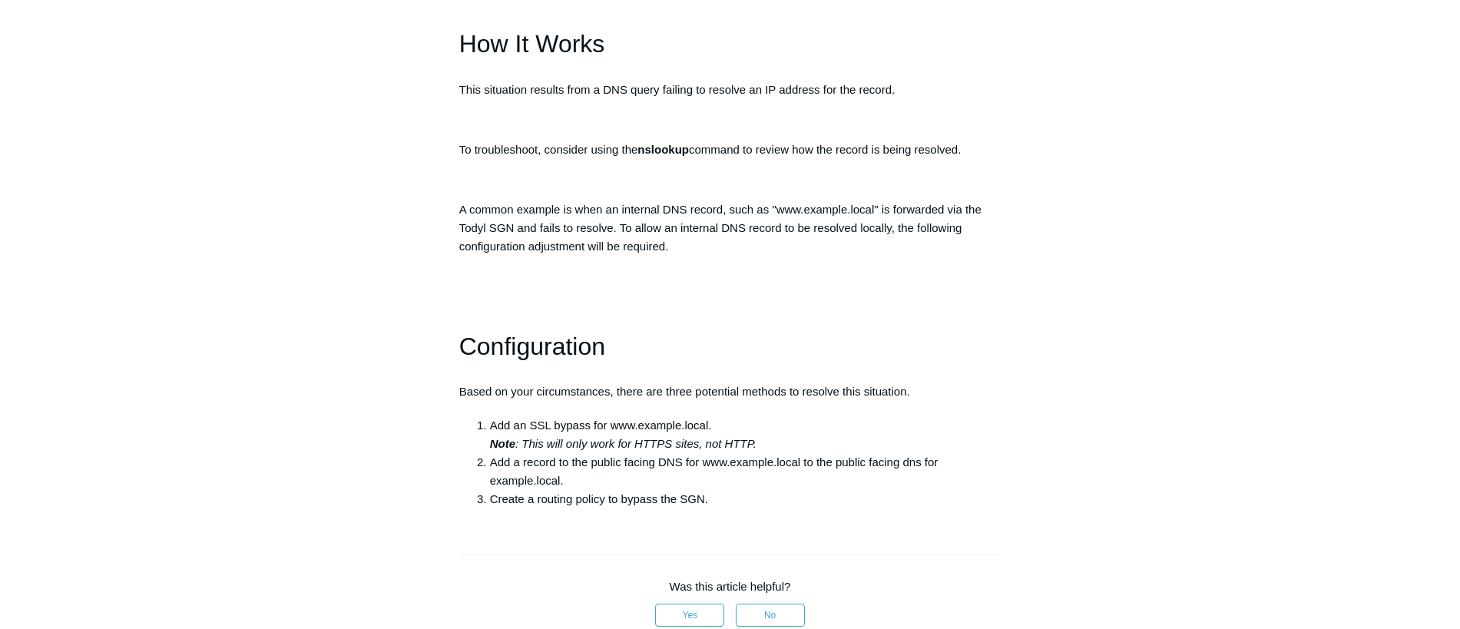
drag, startPoint x: 1139, startPoint y: 139, endPoint x: 1115, endPoint y: 142, distance: 24.0
click at [1122, 134] on div "Articles in this section A connection to this site could not be established as …" at bounding box center [730, 308] width 891 height 1414
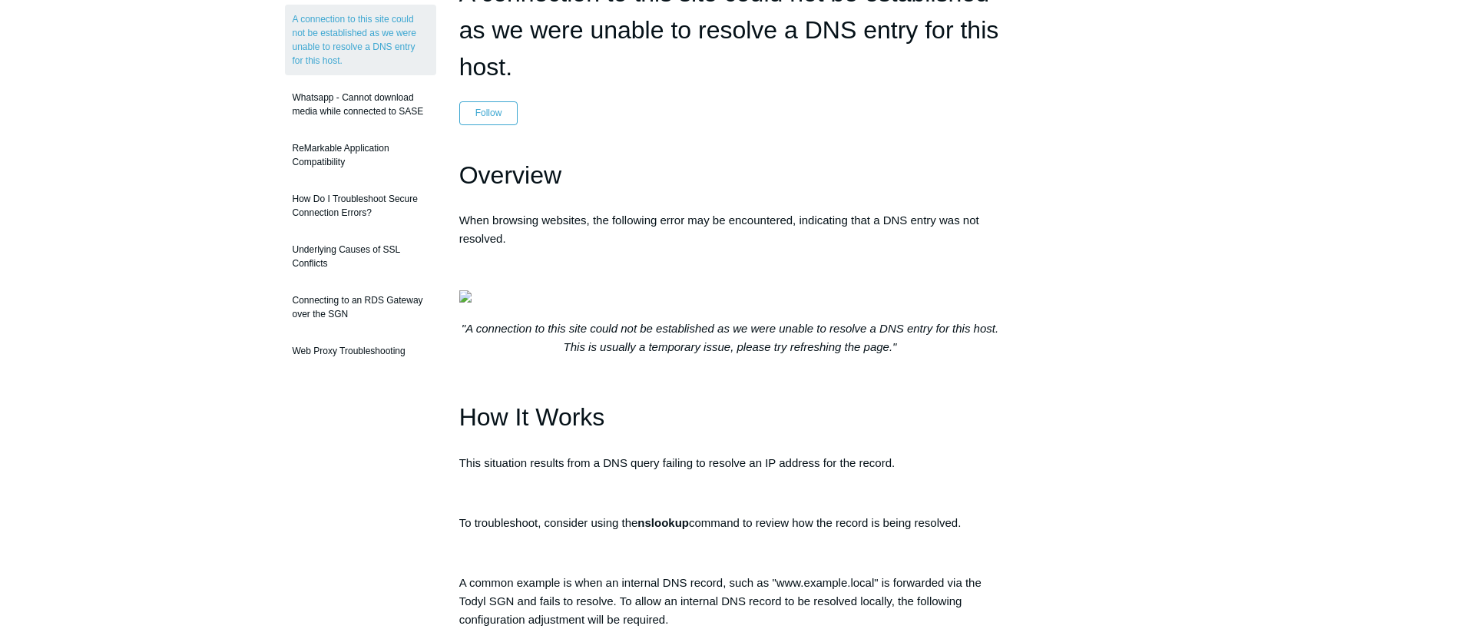
scroll to position [0, 0]
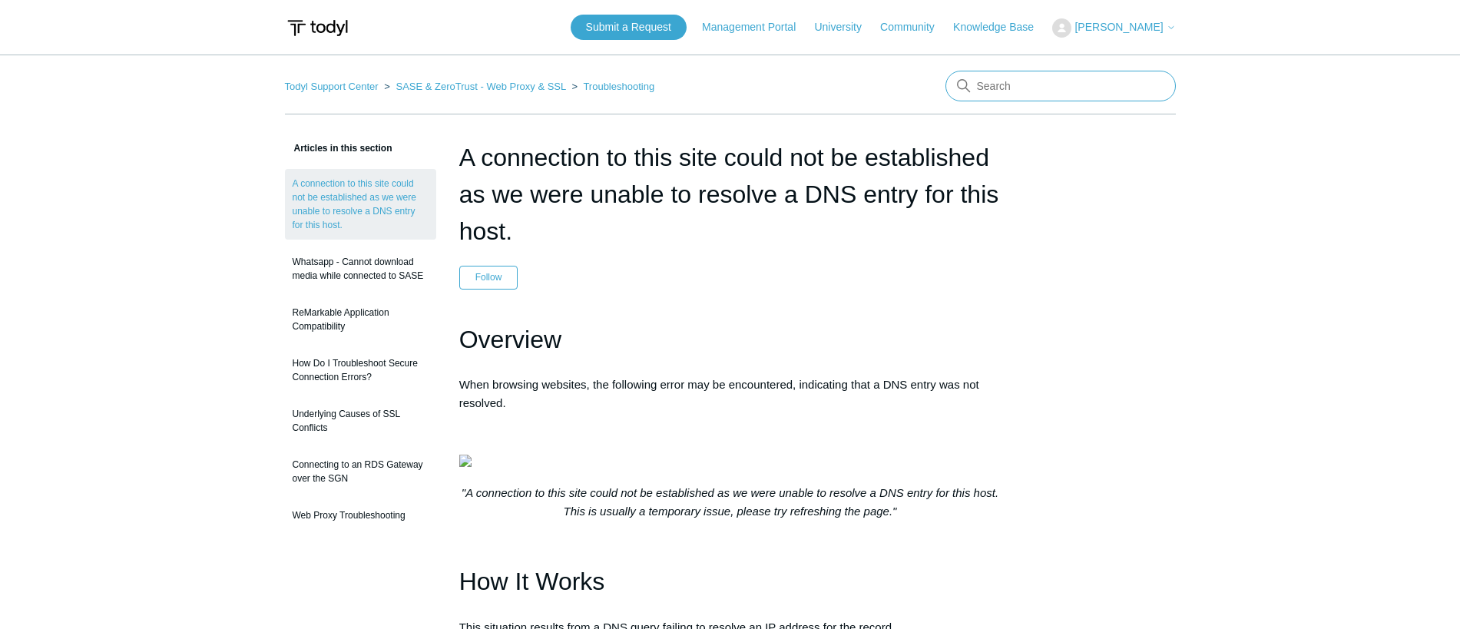
click at [1042, 79] on input "Search" at bounding box center [1061, 86] width 230 height 31
type input "split tunnel"
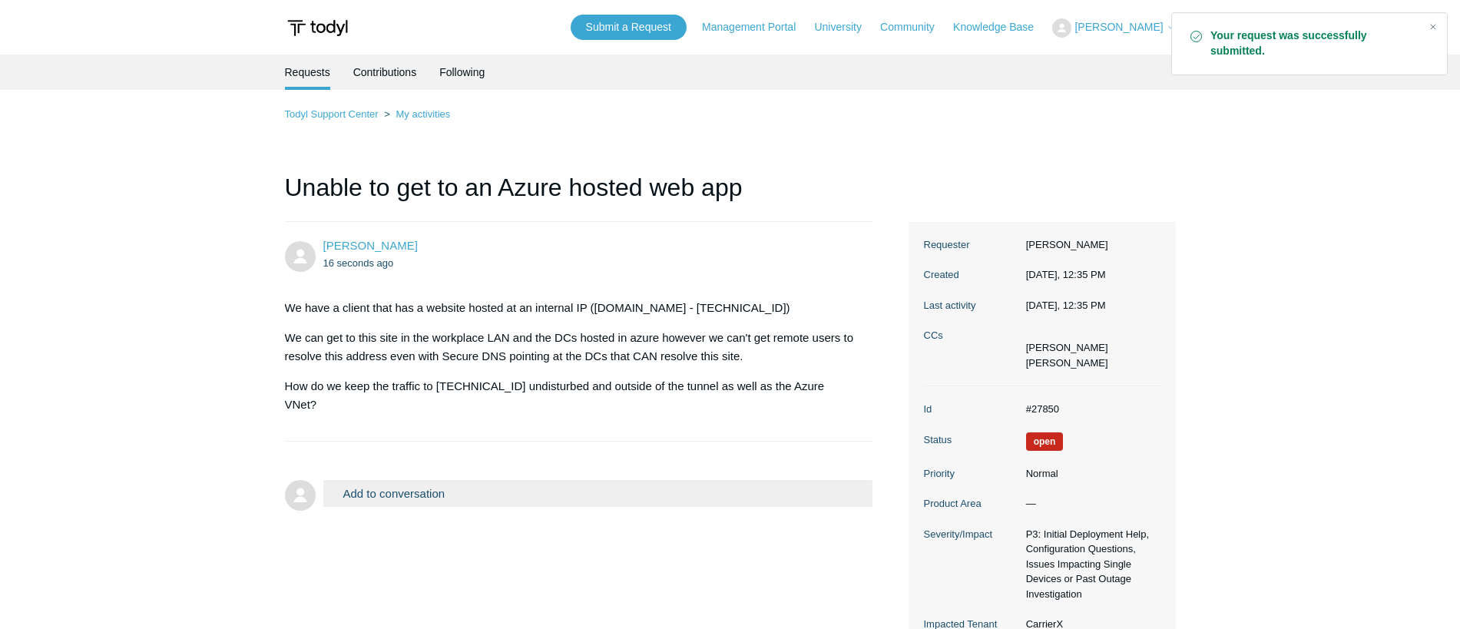
click at [589, 355] on p "We can get to this site in the workplace LAN and the DCs hosted in azure howeve…" at bounding box center [571, 347] width 573 height 37
click at [353, 387] on p "How do we keep the traffic to 10.1.111.105 undisturbed and outside of the tunne…" at bounding box center [571, 395] width 573 height 37
drag, startPoint x: 353, startPoint y: 387, endPoint x: 498, endPoint y: 389, distance: 144.4
click at [498, 389] on p "How do we keep the traffic to 10.1.111.105 undisturbed and outside of the tunne…" at bounding box center [571, 395] width 573 height 37
click at [581, 382] on p "How do we keep the traffic to 10.1.111.105 undisturbed and outside of the tunne…" at bounding box center [571, 395] width 573 height 37
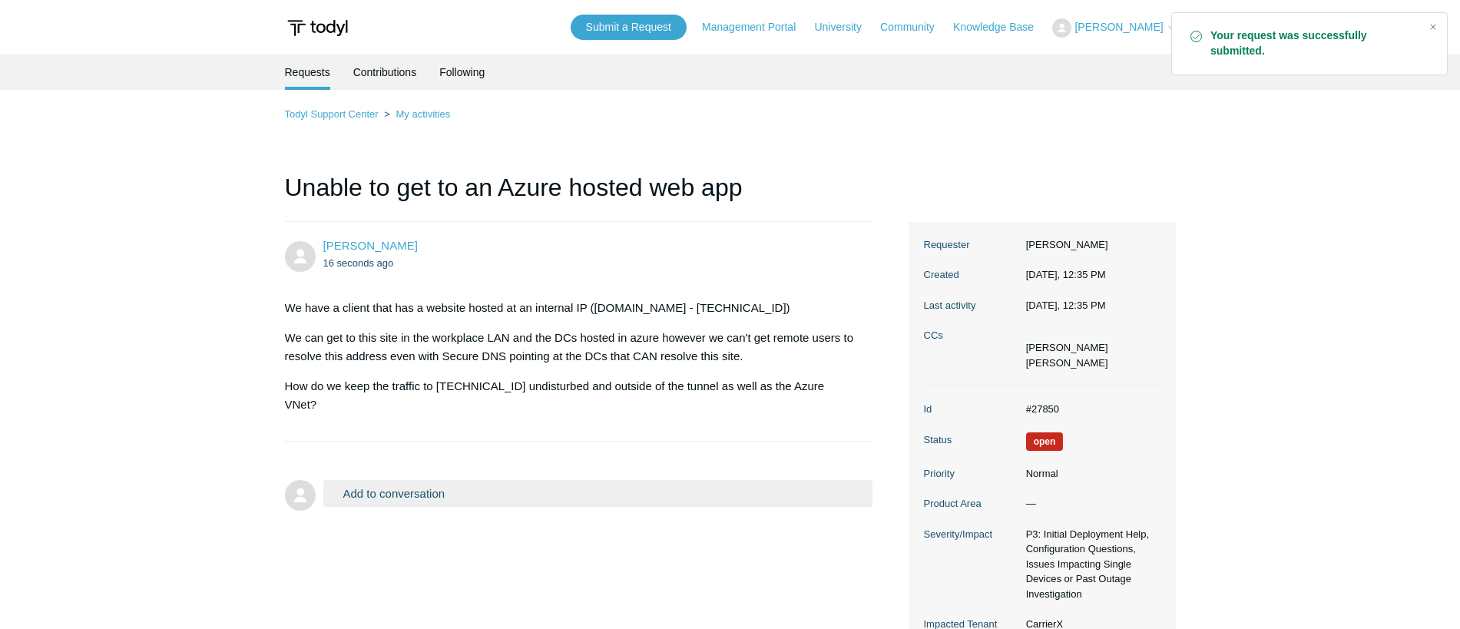
drag, startPoint x: 582, startPoint y: 382, endPoint x: 794, endPoint y: 388, distance: 212.9
click at [794, 388] on p "How do we keep the traffic to 10.1.111.105 undisturbed and outside of the tunne…" at bounding box center [571, 395] width 573 height 37
click at [592, 225] on li "Charles Perkins 16 seconds ago We have a client that has a website hosted at an…" at bounding box center [579, 332] width 588 height 220
drag, startPoint x: 1095, startPoint y: 409, endPoint x: 1021, endPoint y: 408, distance: 74.5
click at [1021, 409] on dd "#27850" at bounding box center [1090, 409] width 142 height 15
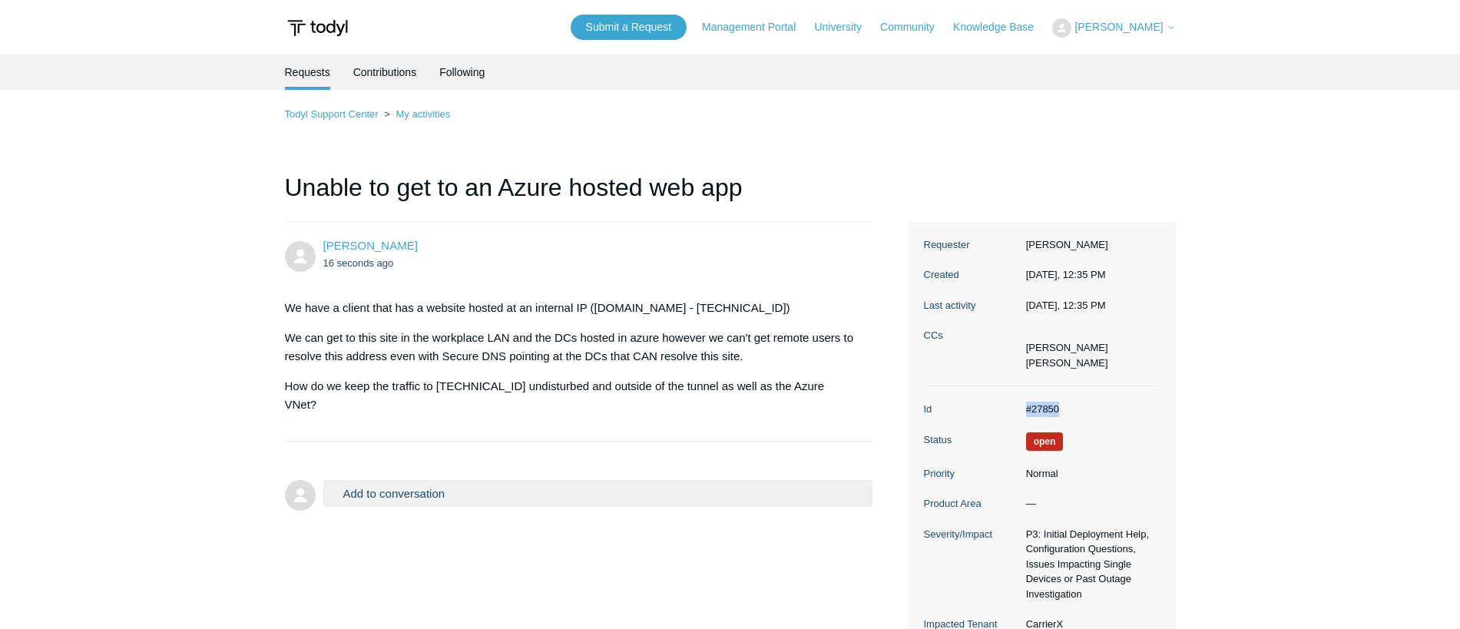
copy dd "#27850"
click at [538, 387] on p "How do we keep the traffic to 10.1.111.105 undisturbed and outside of the tunne…" at bounding box center [571, 395] width 573 height 37
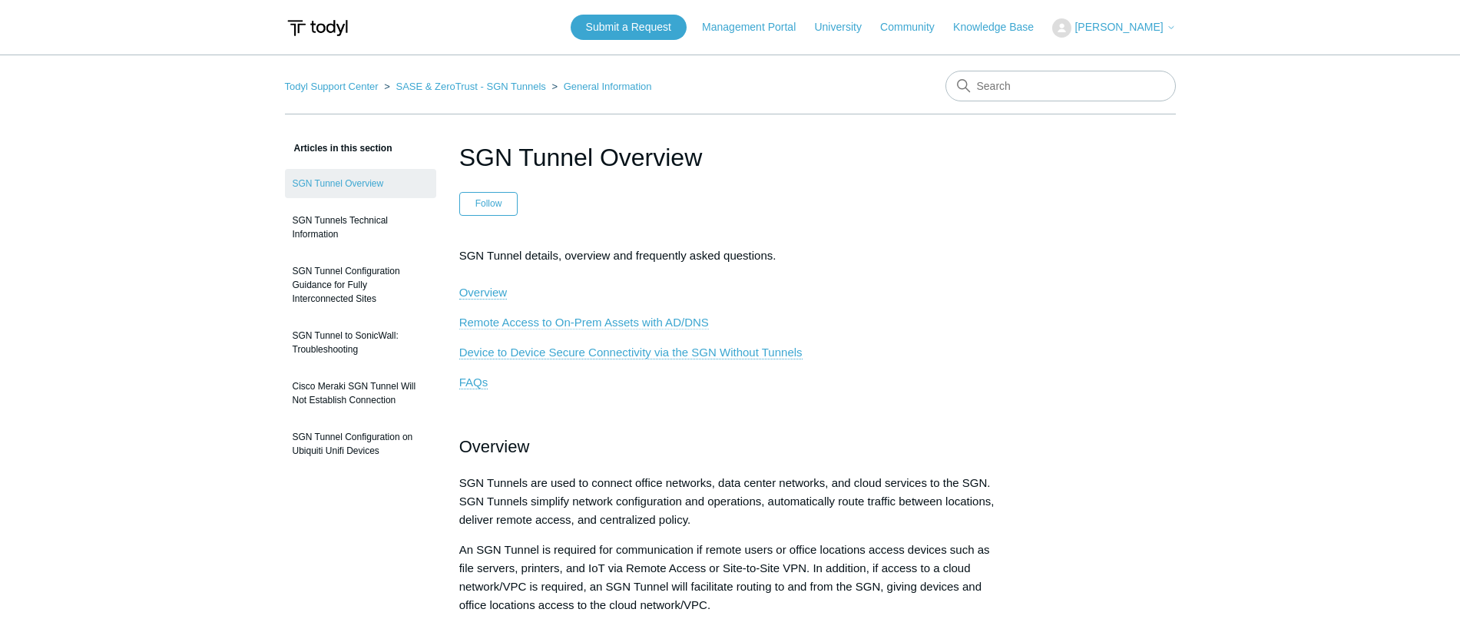
click at [563, 322] on span "Remote Access to On-Prem Assets with AD/DNS" at bounding box center [584, 322] width 250 height 13
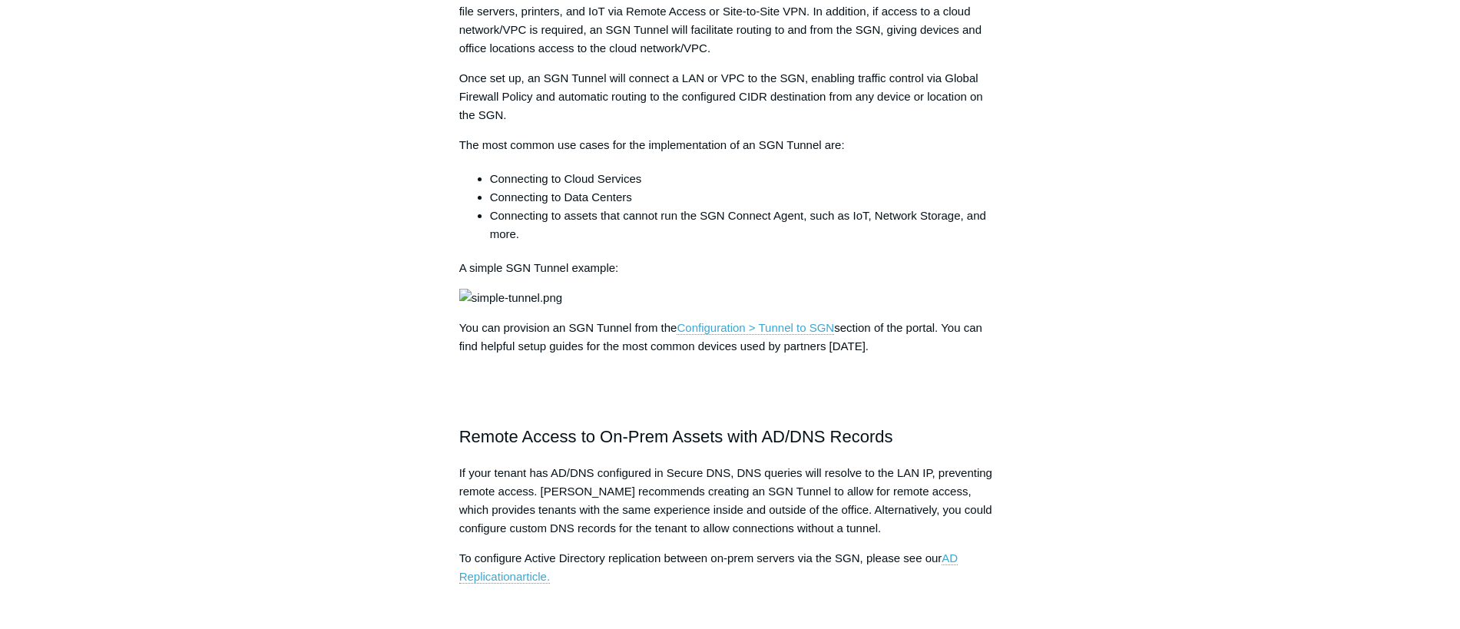
scroll to position [714, 0]
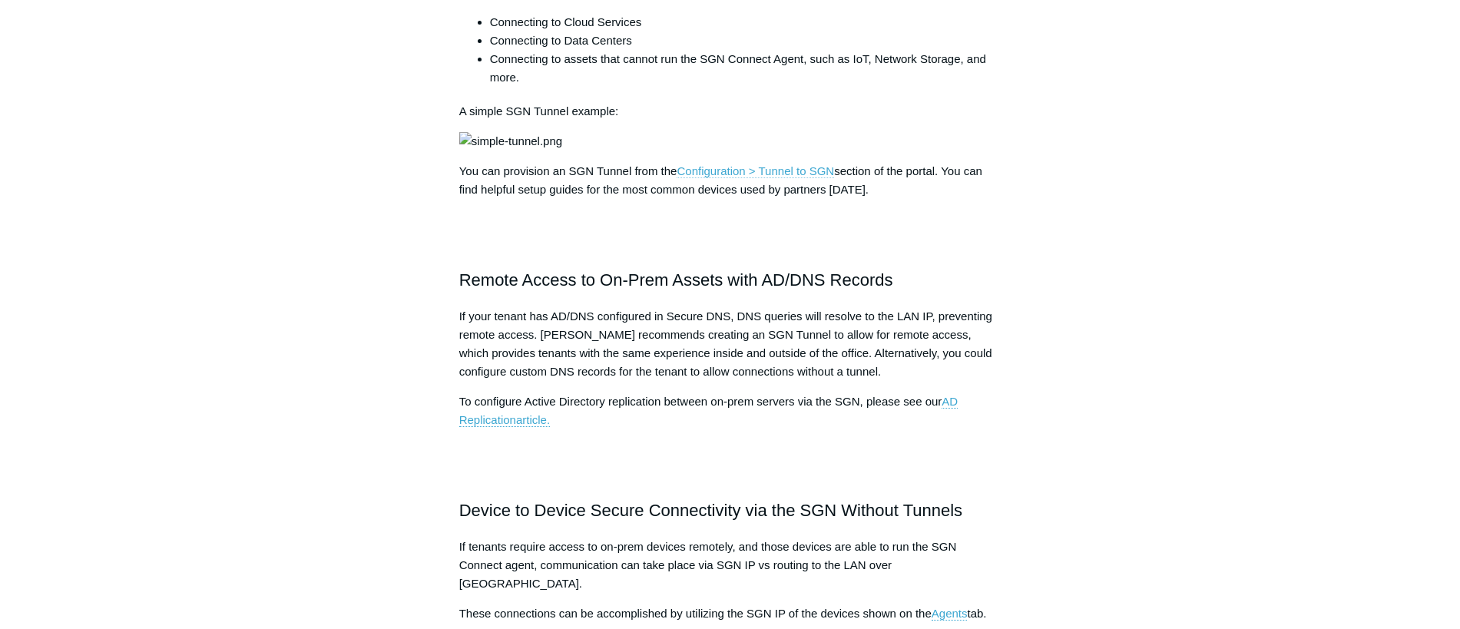
click at [774, 178] on link "Configuration > Tunnel to SGN" at bounding box center [755, 171] width 157 height 14
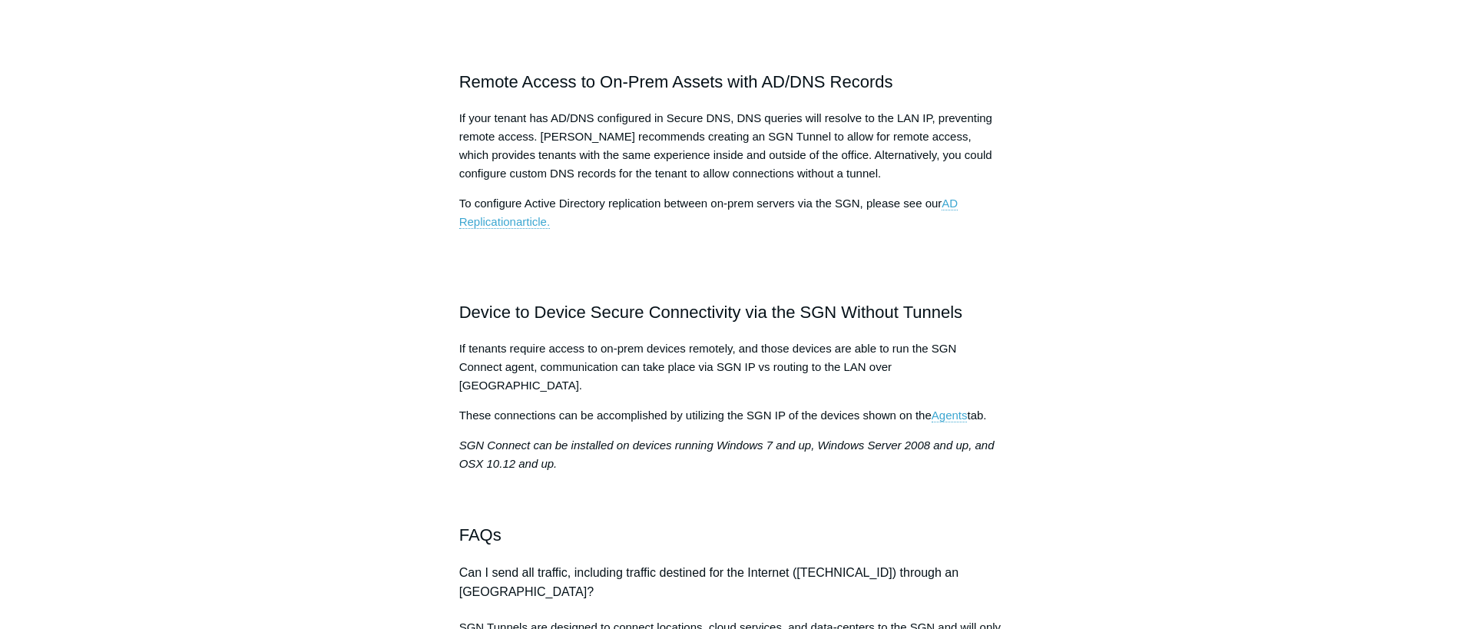
scroll to position [944, 0]
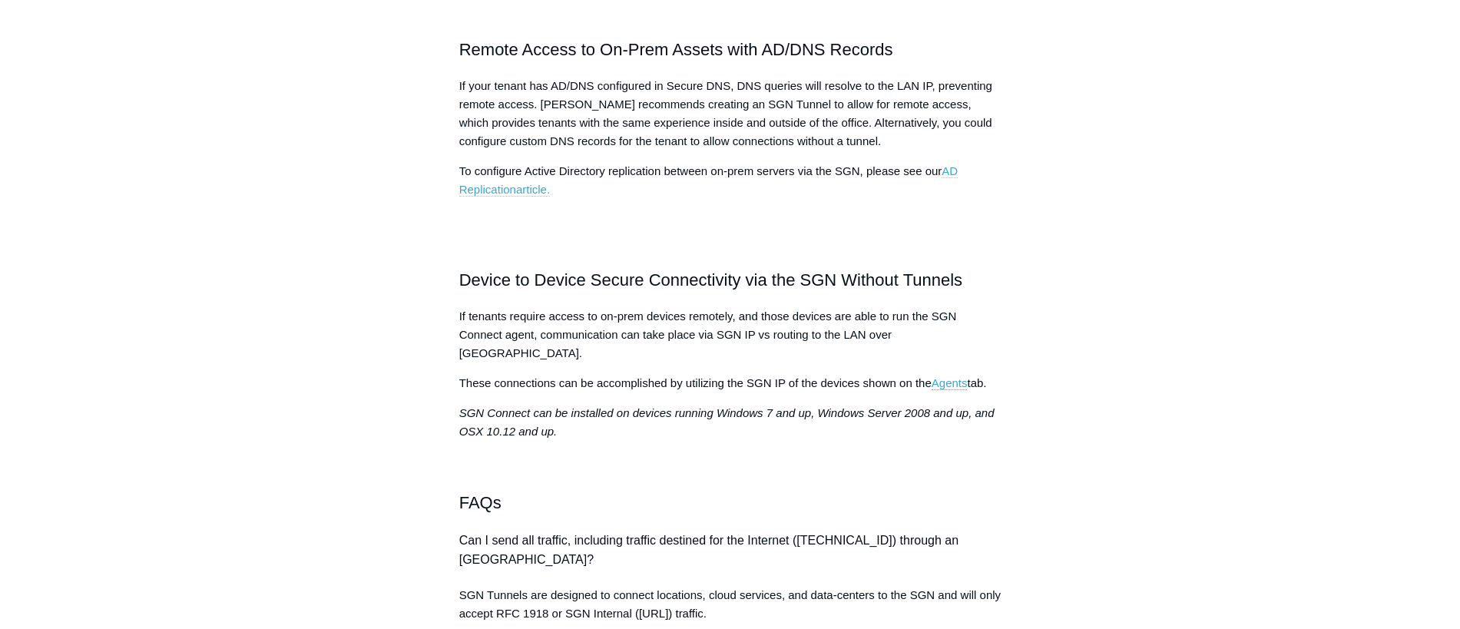
click at [953, 196] on span "AD Replication" at bounding box center [708, 179] width 499 height 31
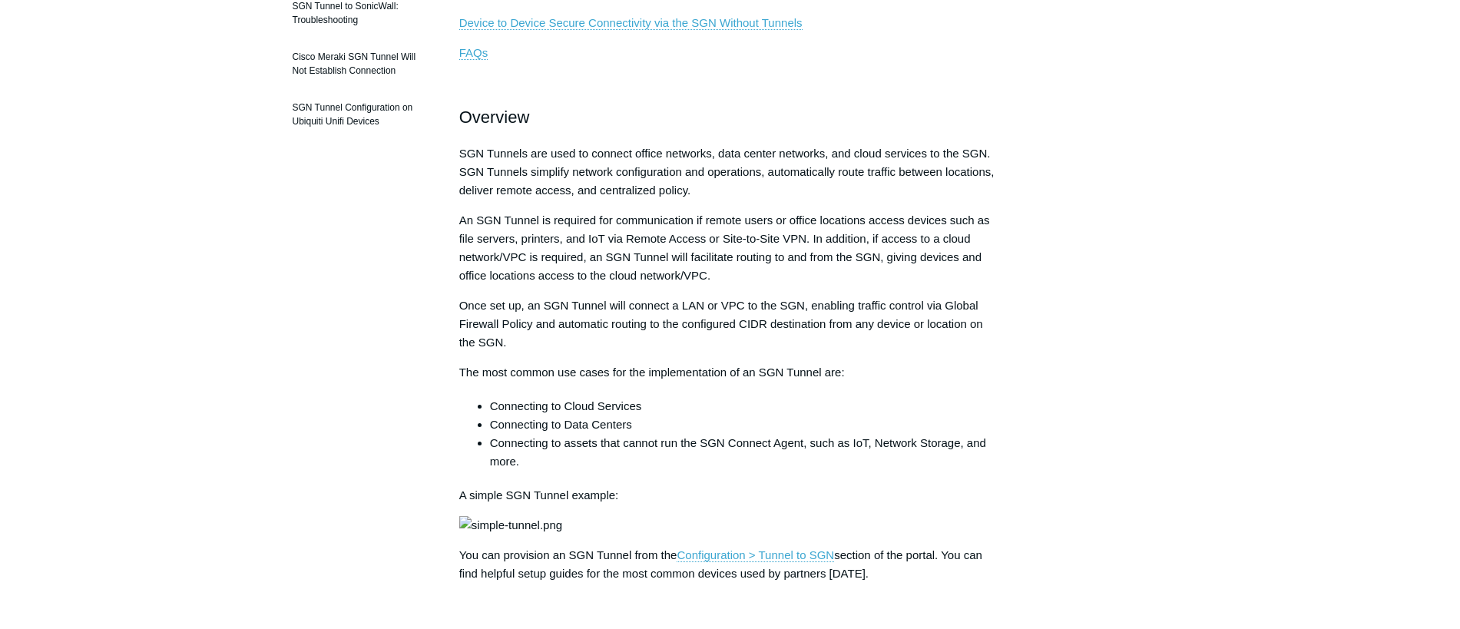
scroll to position [0, 0]
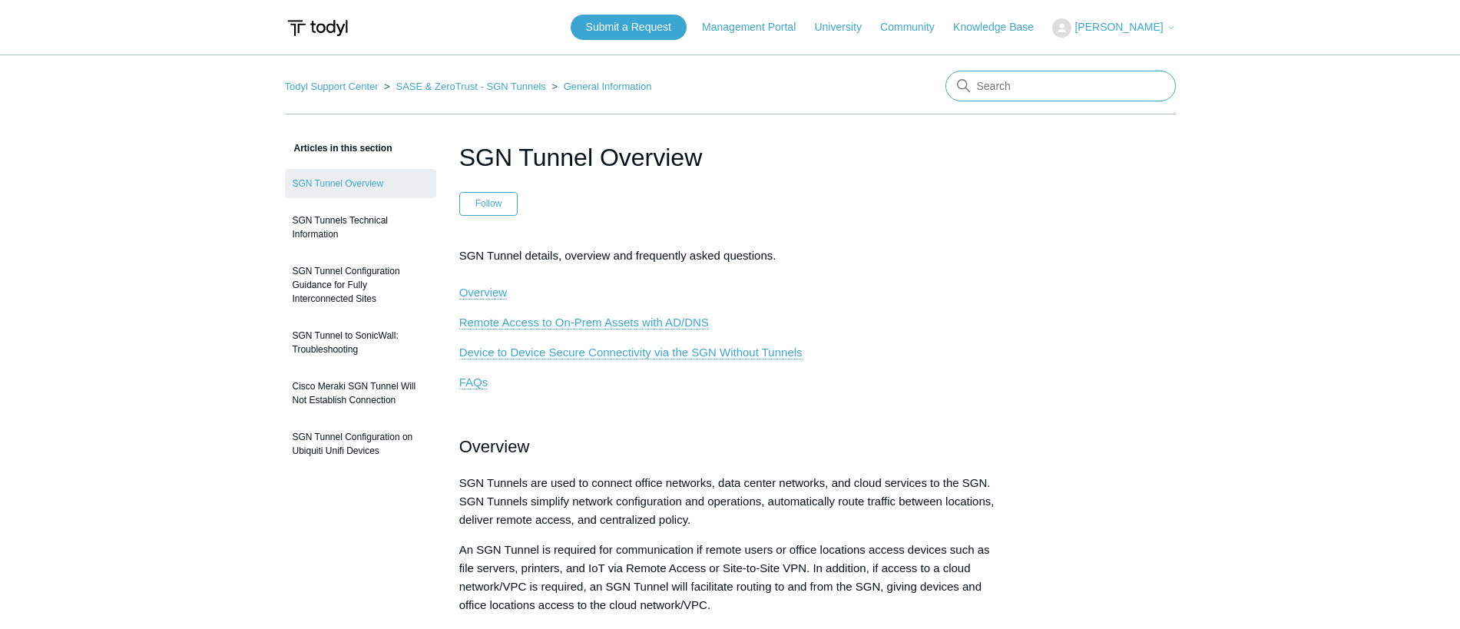
click at [1078, 89] on input "Search" at bounding box center [1061, 86] width 230 height 31
type input "IP ranges"
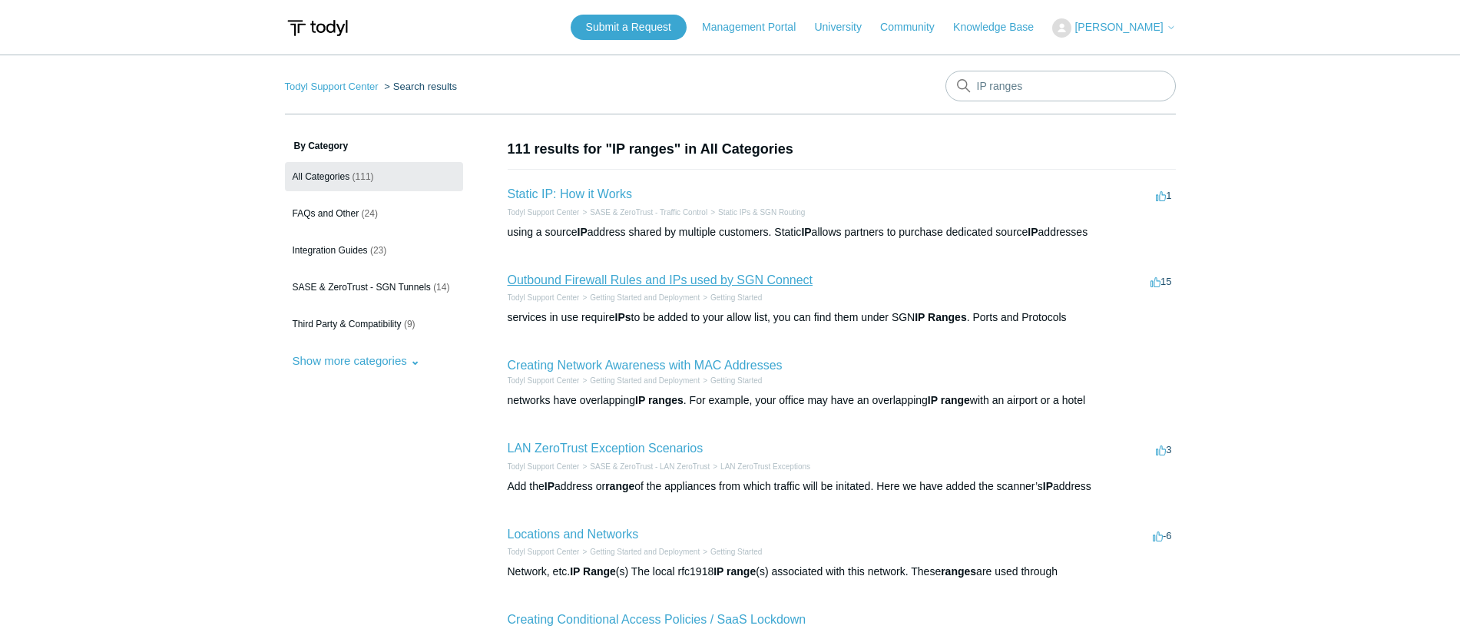
click at [699, 284] on link "Outbound Firewall Rules and IPs used by SGN Connect" at bounding box center [661, 279] width 306 height 13
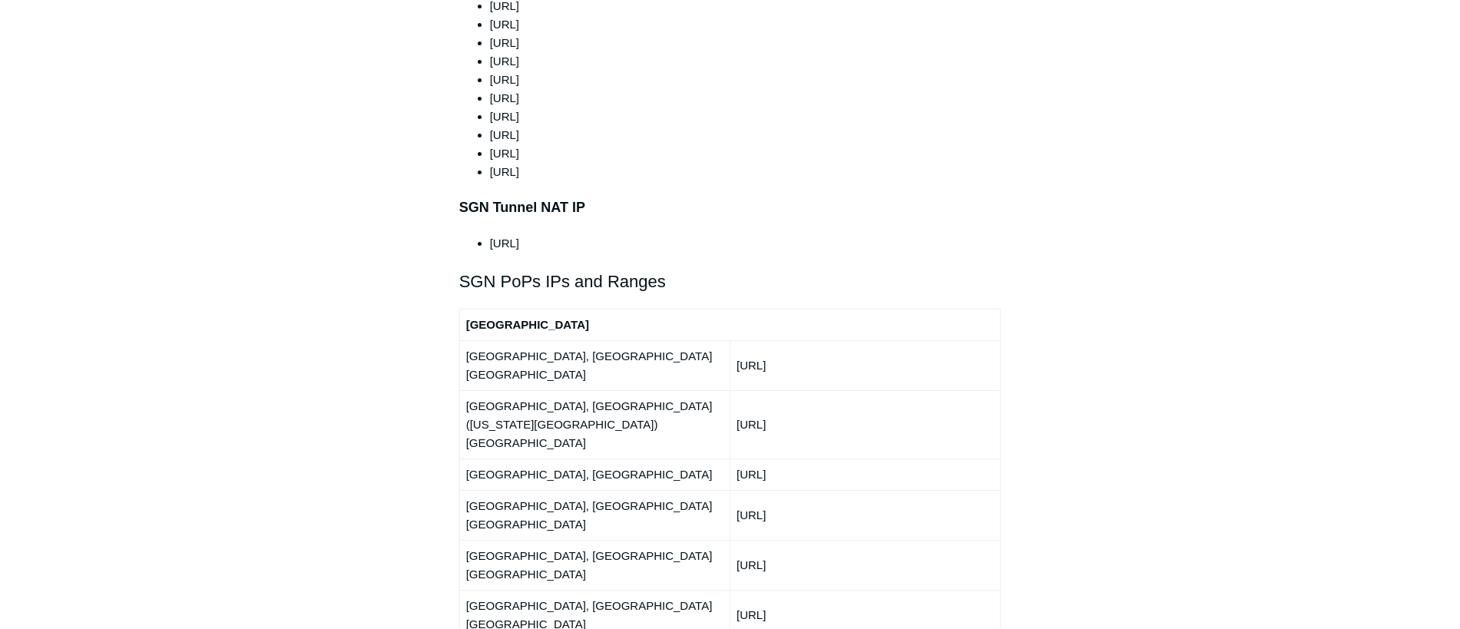
scroll to position [1306, 0]
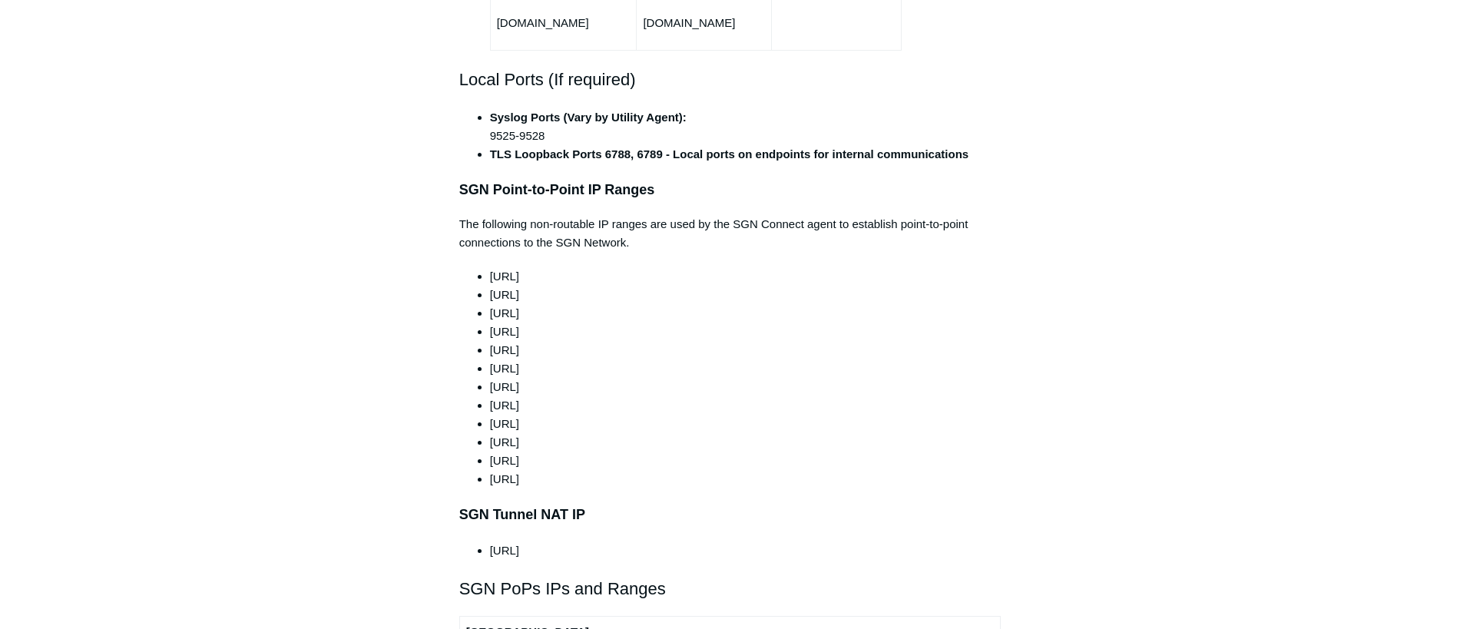
click at [574, 215] on p "The following non-routable IP ranges are used by the SGN Connect agent to estab…" at bounding box center [730, 233] width 542 height 37
click at [598, 215] on p "The following non-routable IP ranges are used by the SGN Connect agent to estab…" at bounding box center [730, 233] width 542 height 37
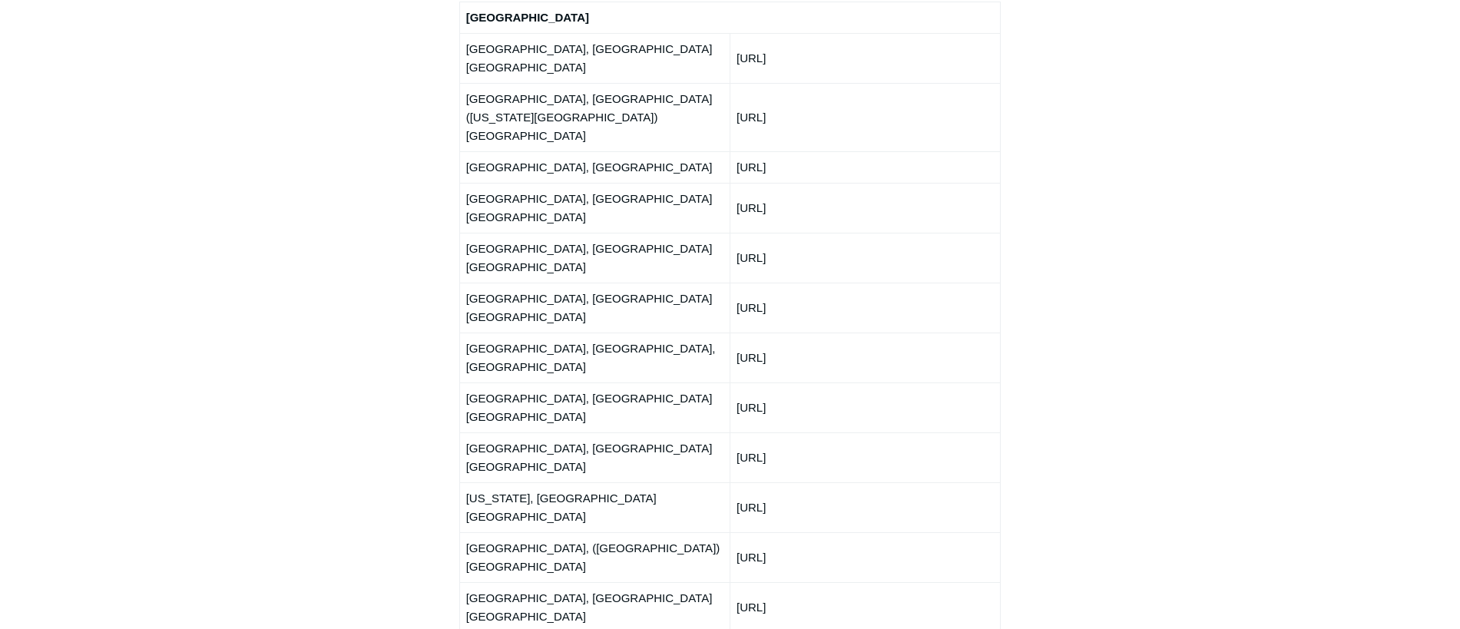
scroll to position [1844, 0]
